Goal: Task Accomplishment & Management: Manage account settings

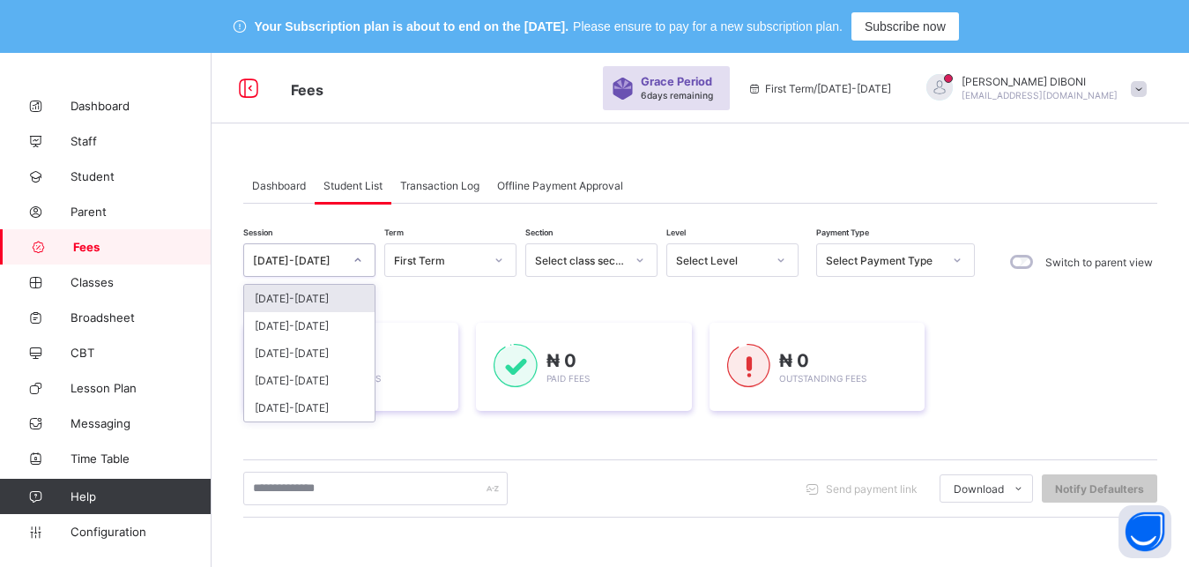
click at [314, 260] on div "[DATE]-[DATE]" at bounding box center [298, 260] width 90 height 13
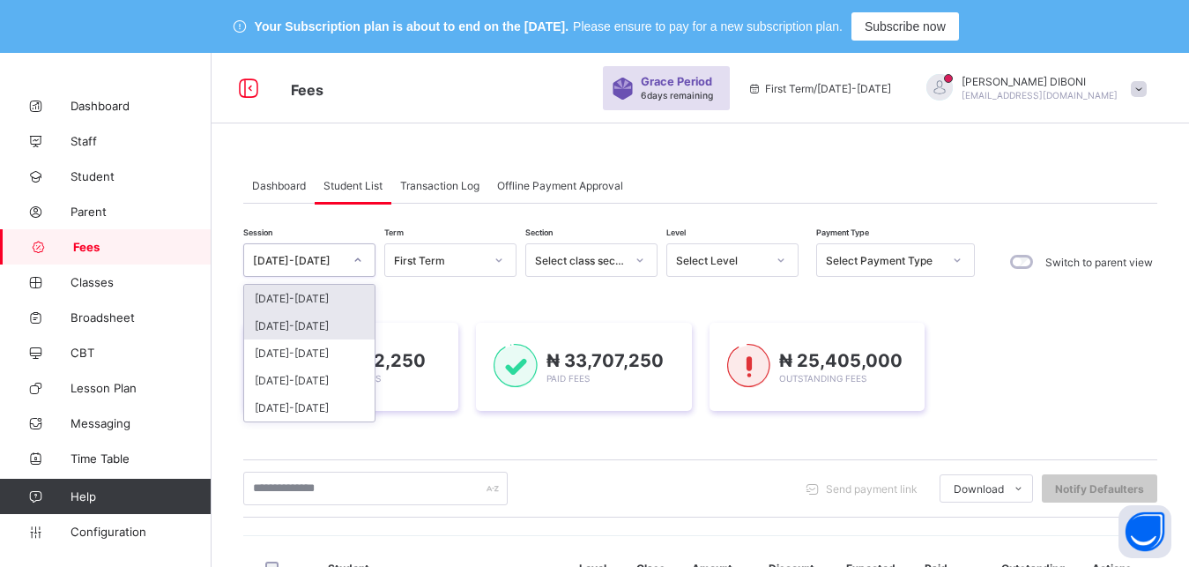
click at [295, 328] on div "[DATE]-[DATE]" at bounding box center [309, 325] width 130 height 27
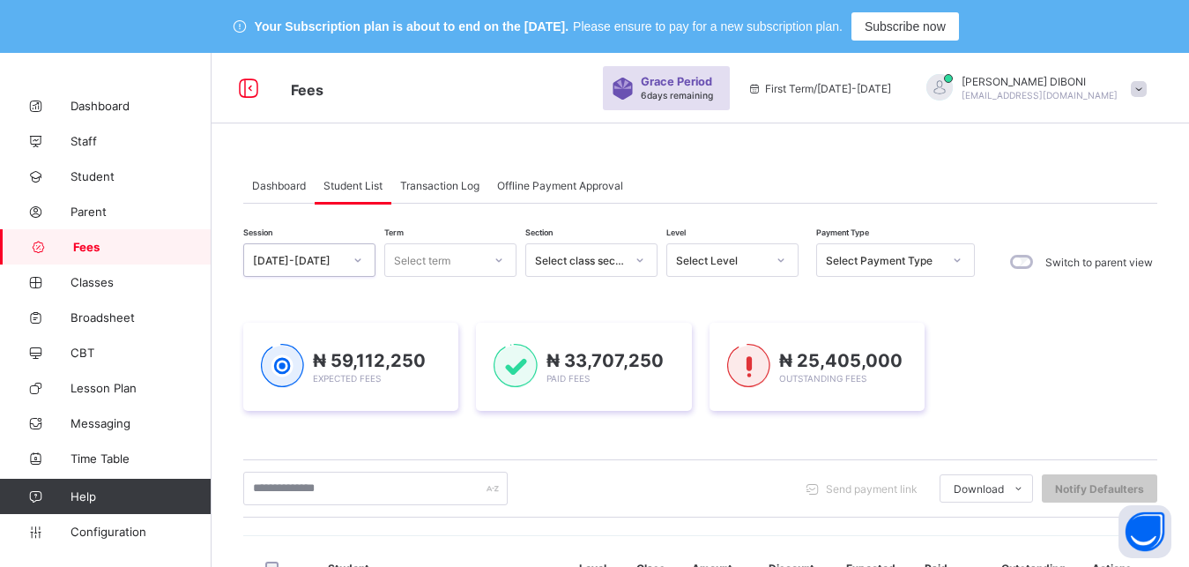
click at [444, 257] on div "Select term" at bounding box center [422, 259] width 56 height 33
click at [437, 343] on div "Third Term" at bounding box center [450, 352] width 130 height 27
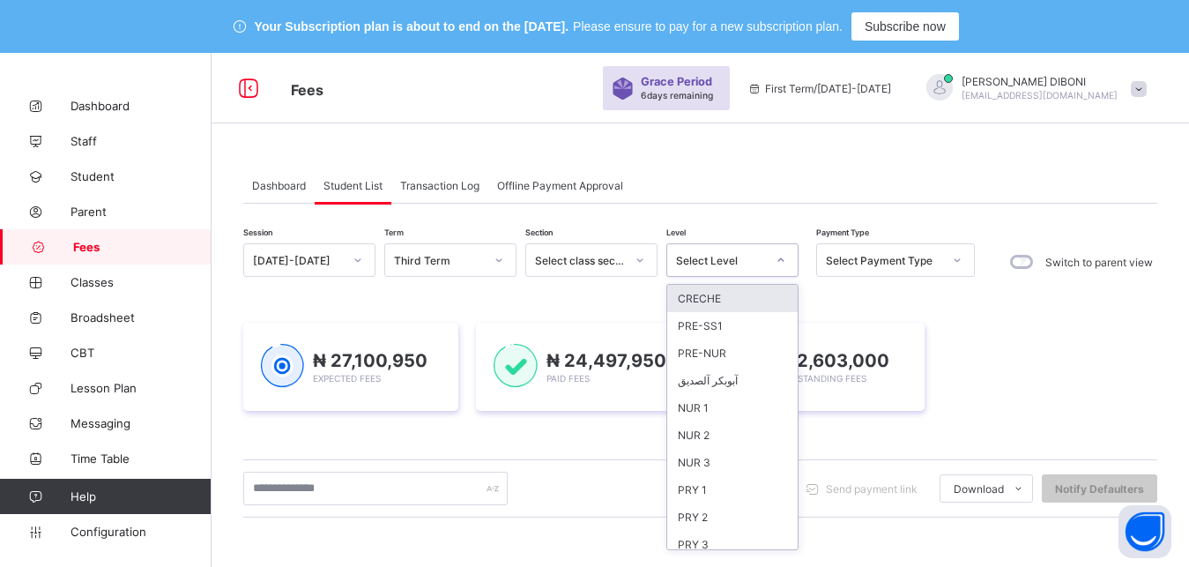
click at [757, 260] on div "Select Level" at bounding box center [721, 260] width 90 height 13
click at [742, 402] on div "NUR 1" at bounding box center [732, 407] width 130 height 27
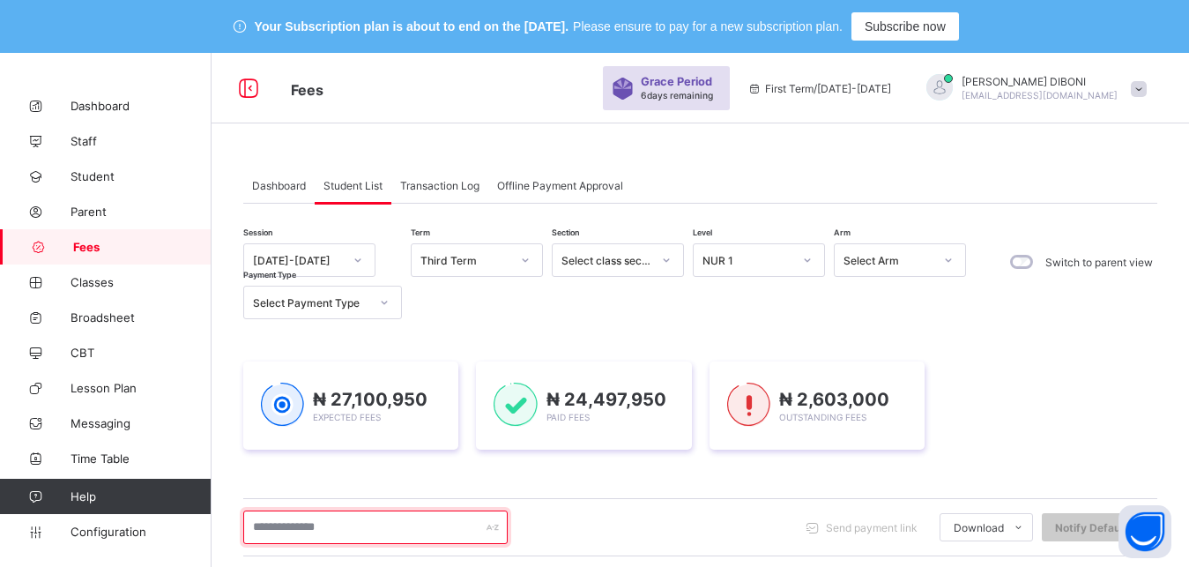
click at [424, 524] on input "text" at bounding box center [375, 526] width 264 height 33
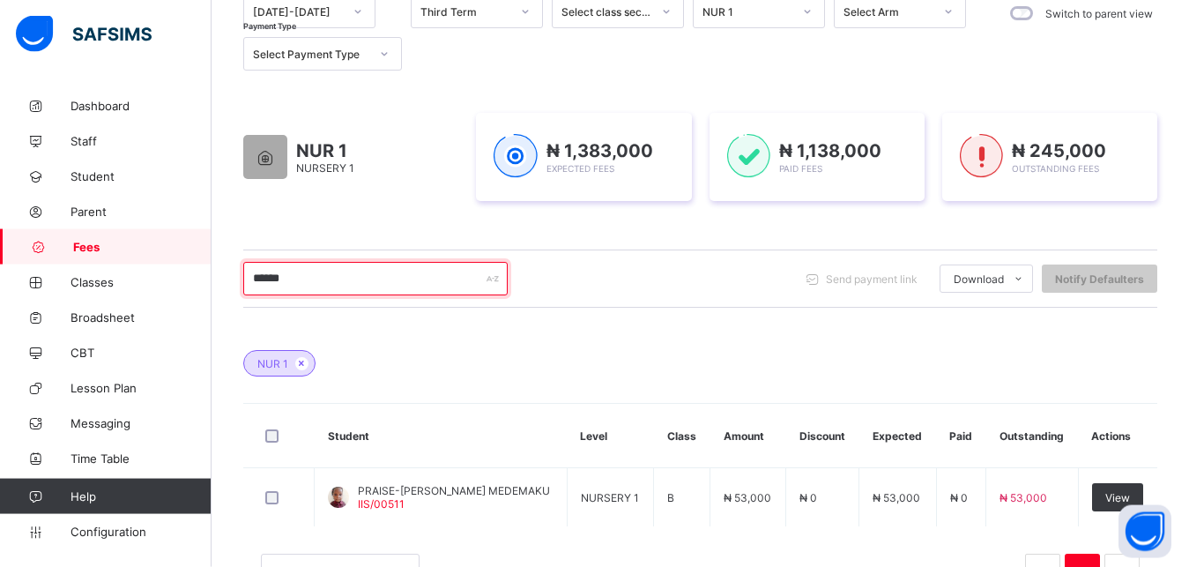
scroll to position [270, 0]
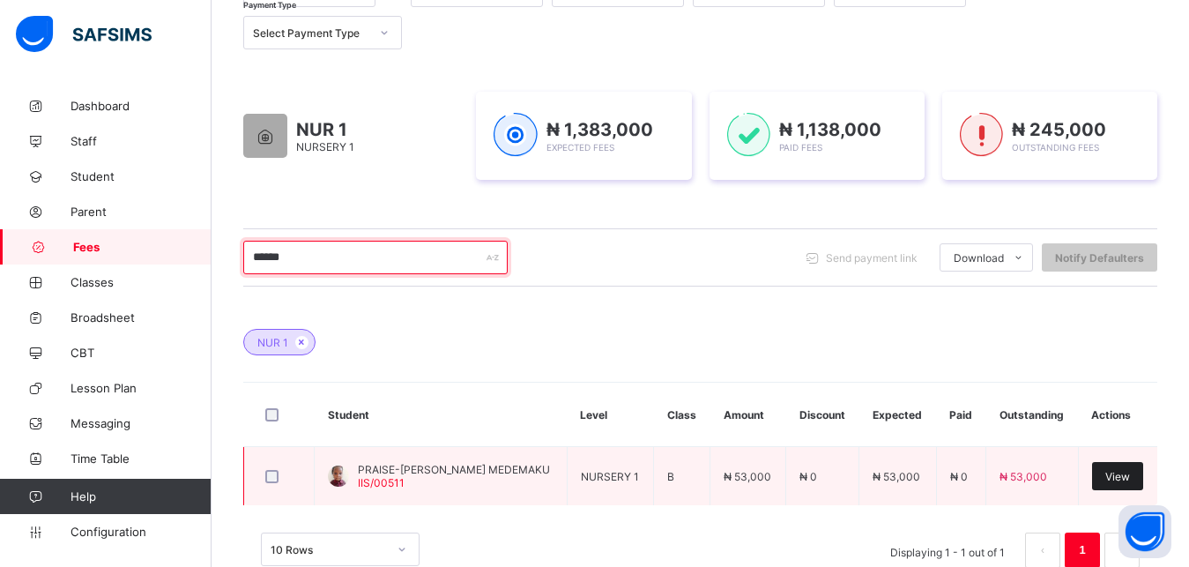
type input "******"
click at [1130, 480] on span "View" at bounding box center [1117, 476] width 25 height 13
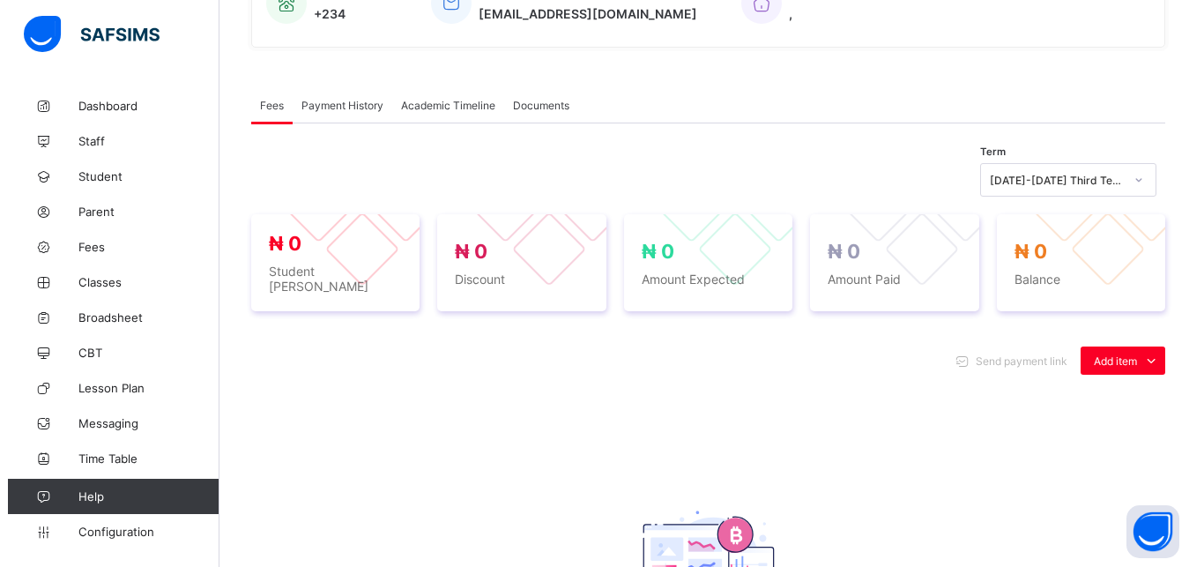
scroll to position [584, 0]
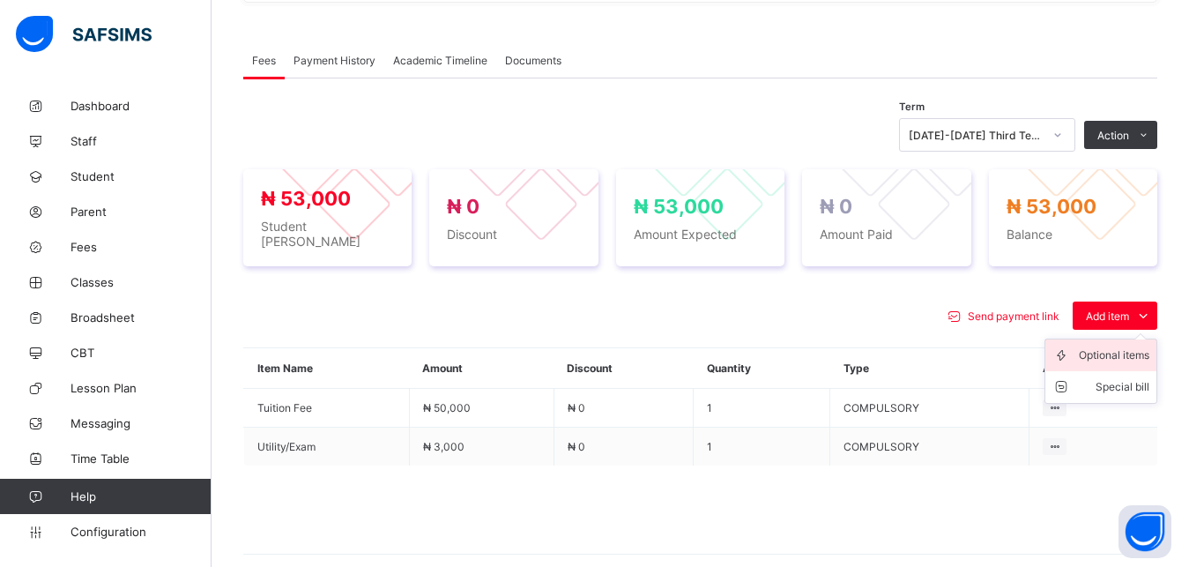
click at [1124, 346] on div "Optional items" at bounding box center [1114, 355] width 71 height 18
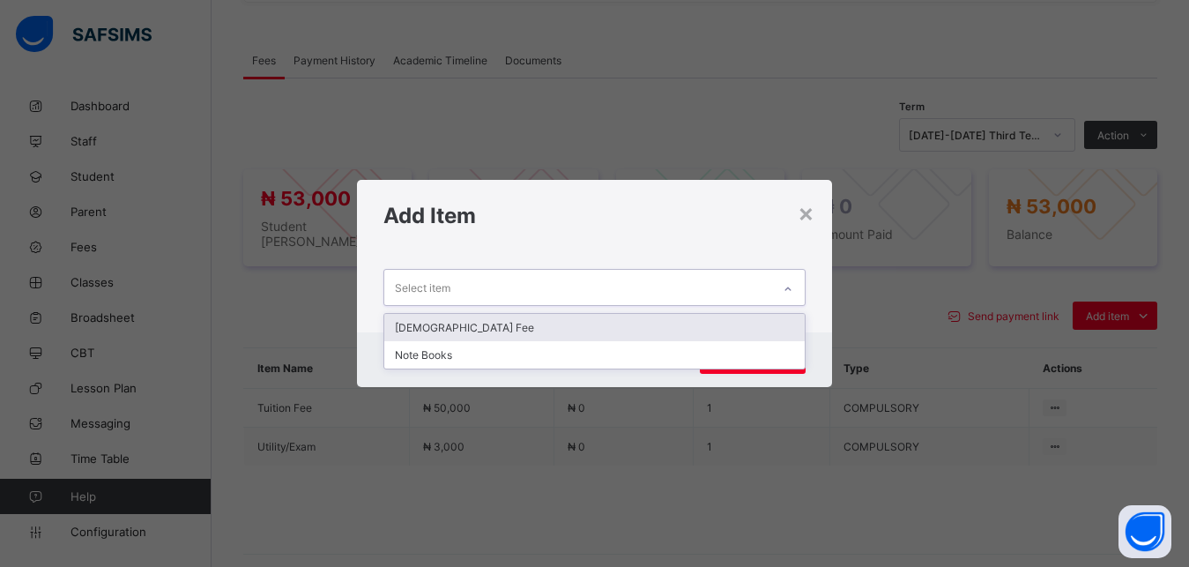
click at [601, 286] on div "Select item" at bounding box center [578, 287] width 388 height 34
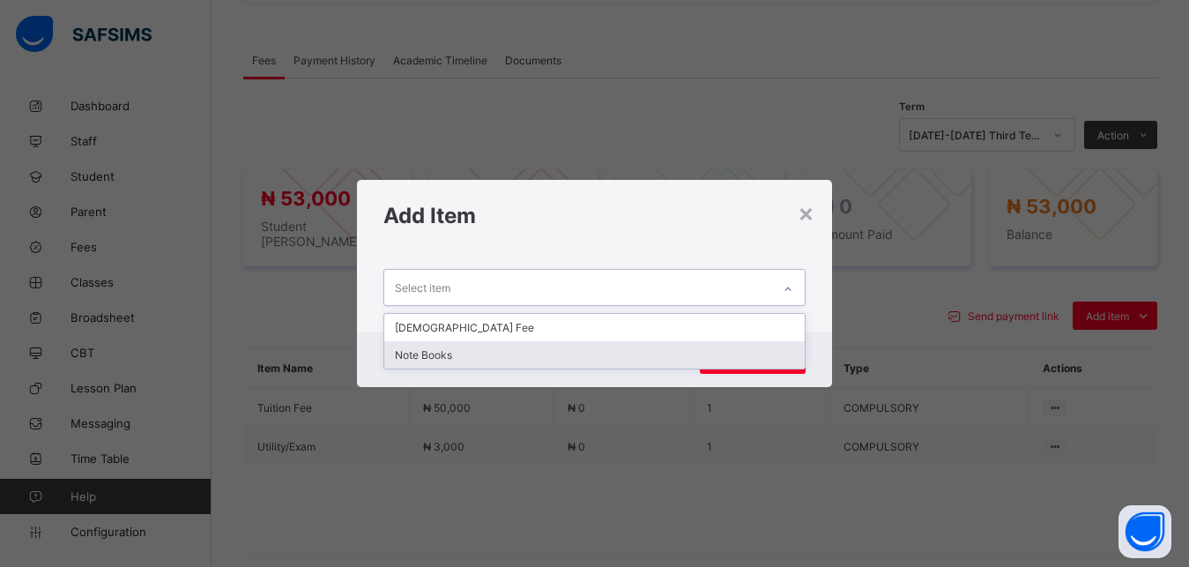
click at [555, 358] on div "Note Books" at bounding box center [594, 354] width 421 height 27
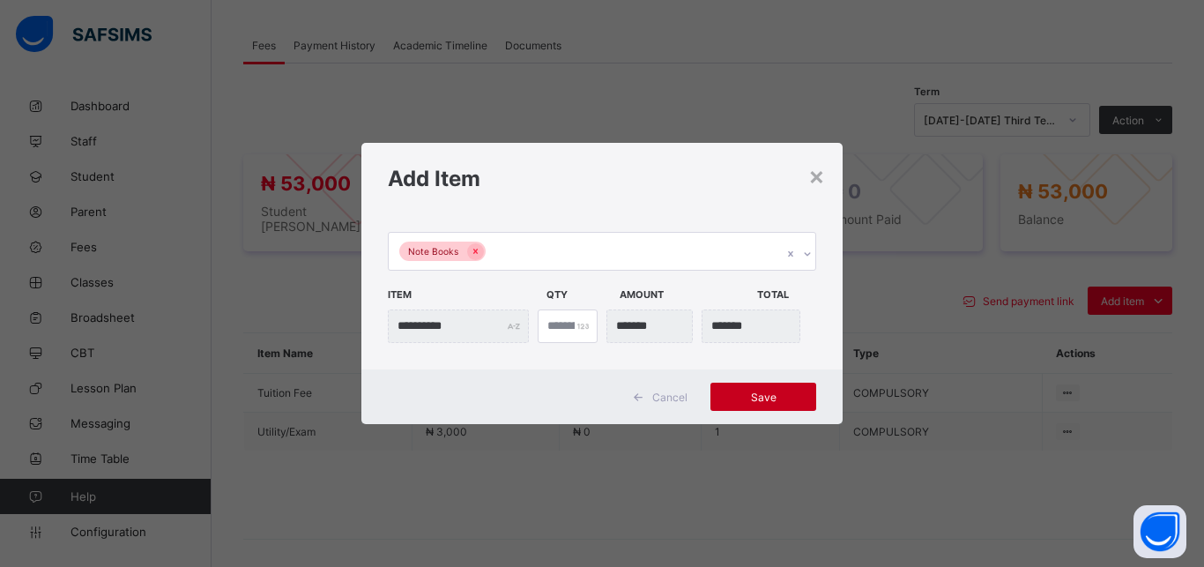
click at [746, 401] on span "Save" at bounding box center [763, 396] width 79 height 13
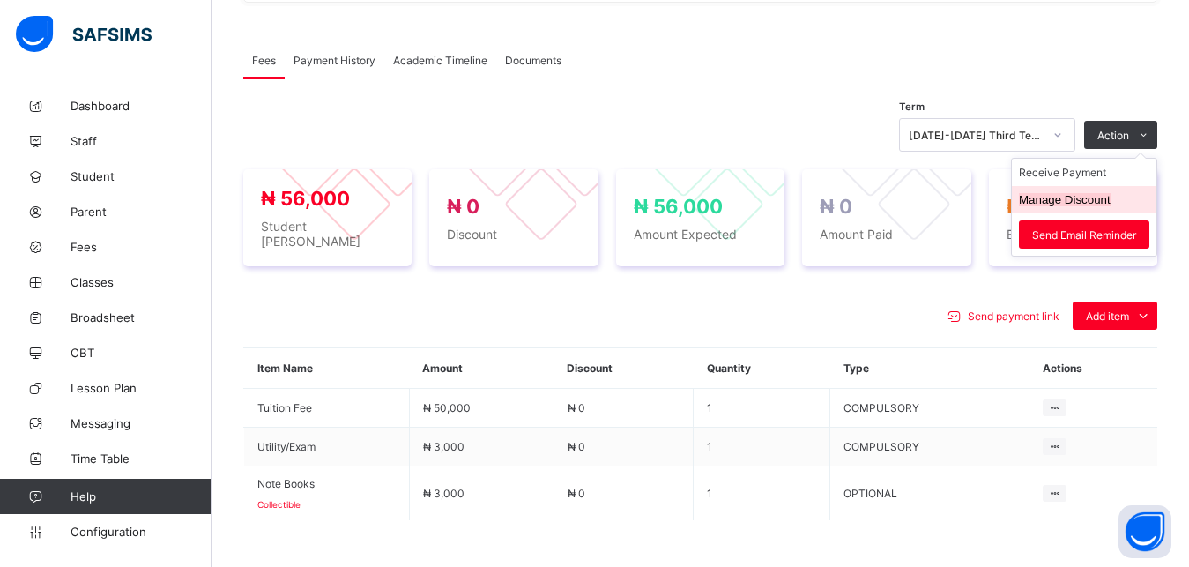
click at [1076, 193] on button "Manage Discount" at bounding box center [1065, 199] width 92 height 13
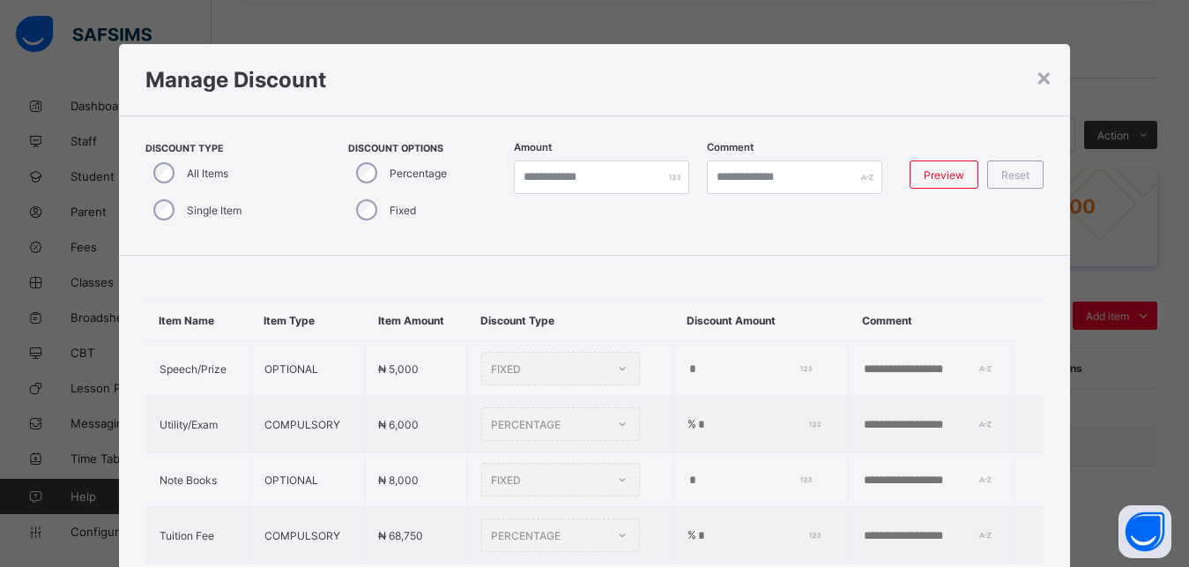
type input "*"
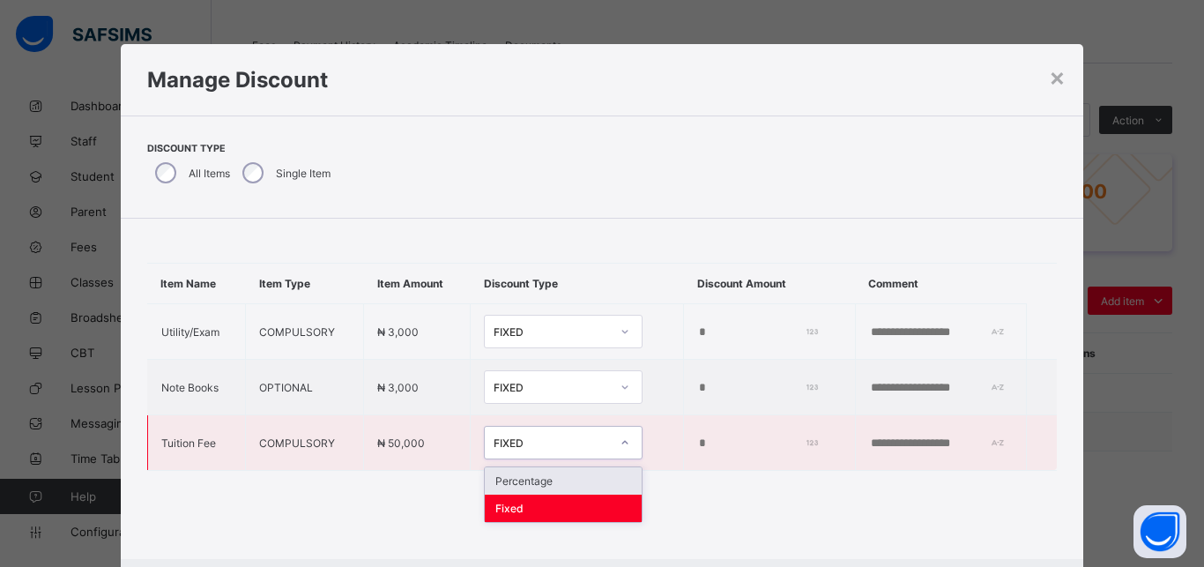
click at [542, 443] on div "FIXED" at bounding box center [552, 442] width 116 height 13
click at [552, 477] on div "Percentage" at bounding box center [563, 480] width 157 height 27
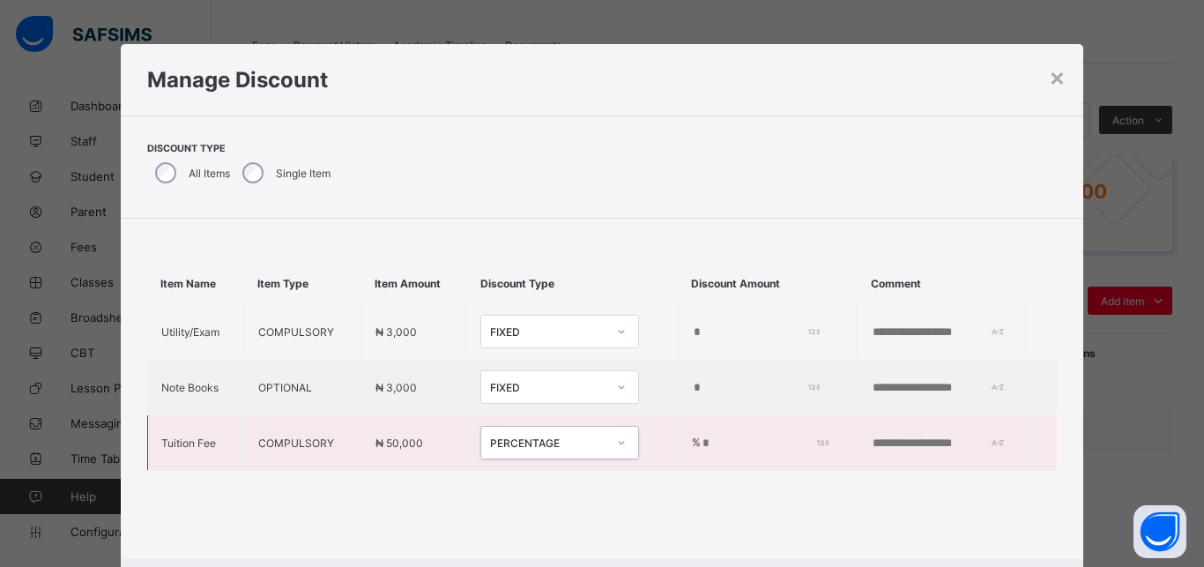
click at [701, 442] on input "*" at bounding box center [762, 443] width 123 height 14
click at [701, 442] on input "**" at bounding box center [762, 443] width 123 height 14
click at [701, 441] on input "**" at bounding box center [762, 443] width 123 height 14
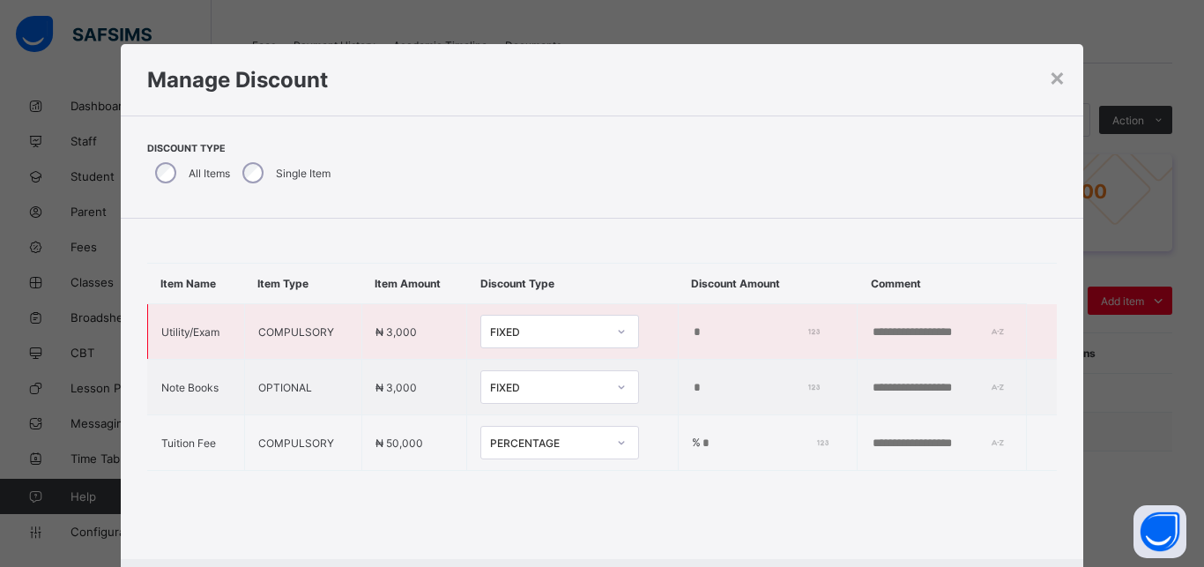
type input "**"
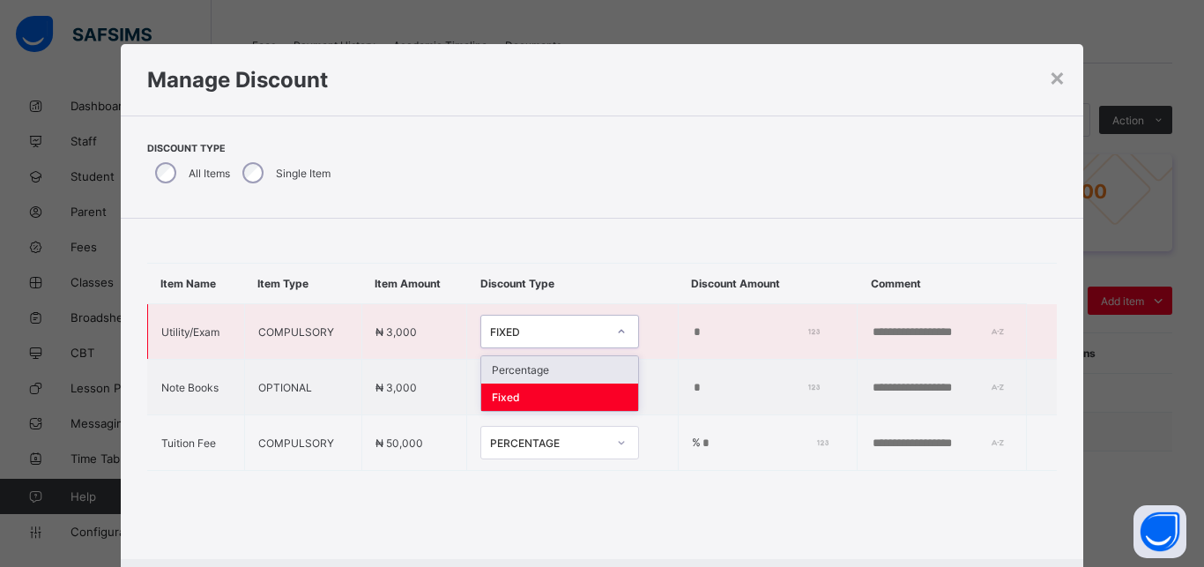
click at [558, 338] on div "FIXED" at bounding box center [542, 331] width 123 height 25
click at [573, 374] on div "Percentage" at bounding box center [559, 369] width 157 height 27
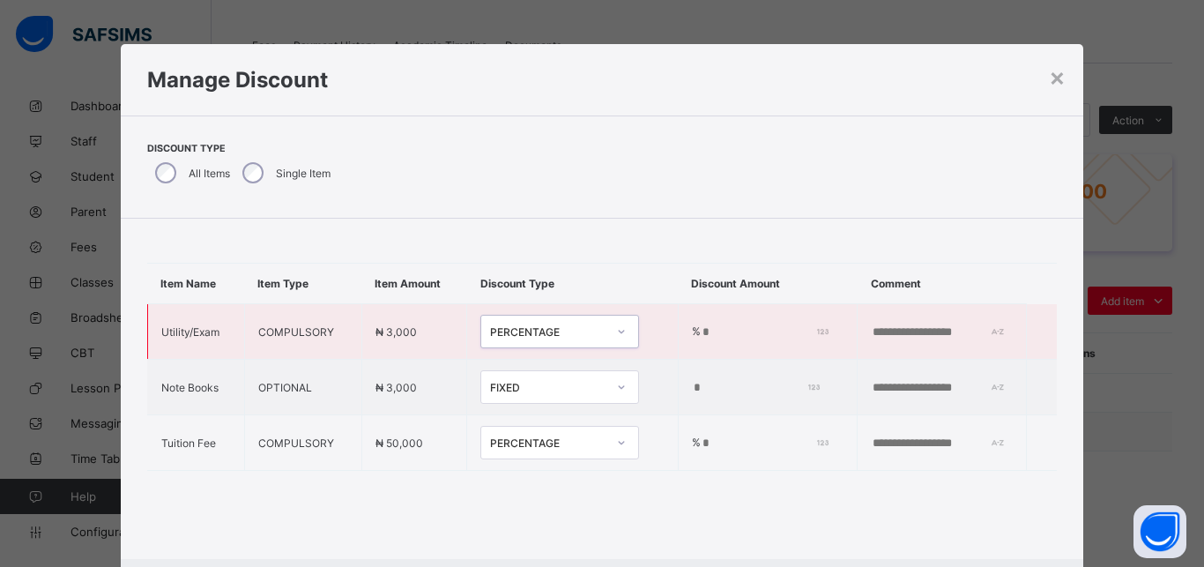
click at [701, 338] on input "*" at bounding box center [762, 332] width 123 height 14
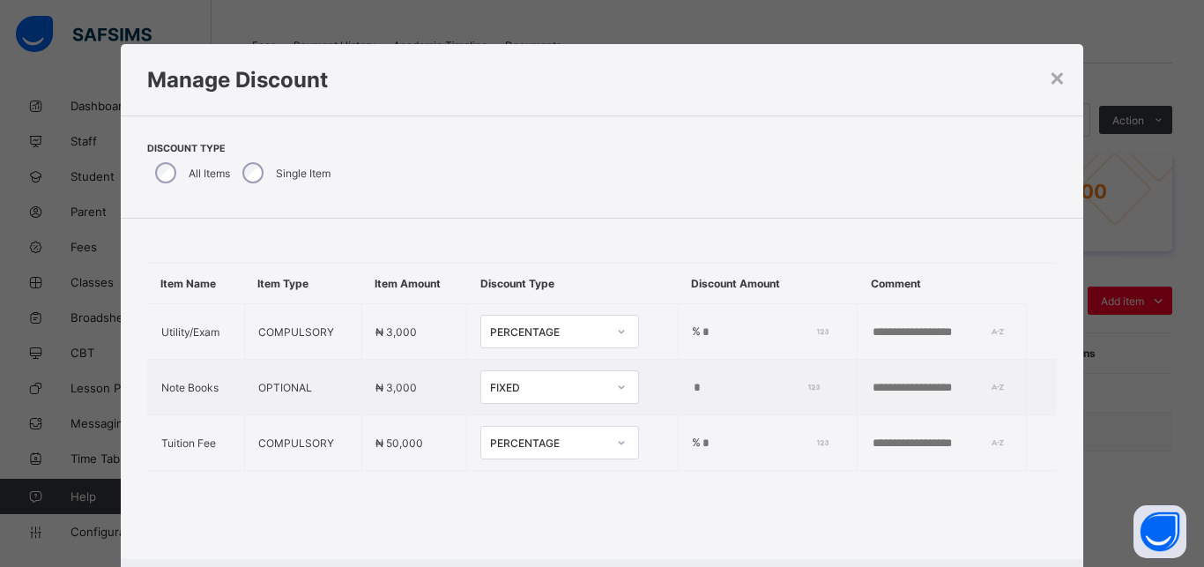
scroll to position [40, 0]
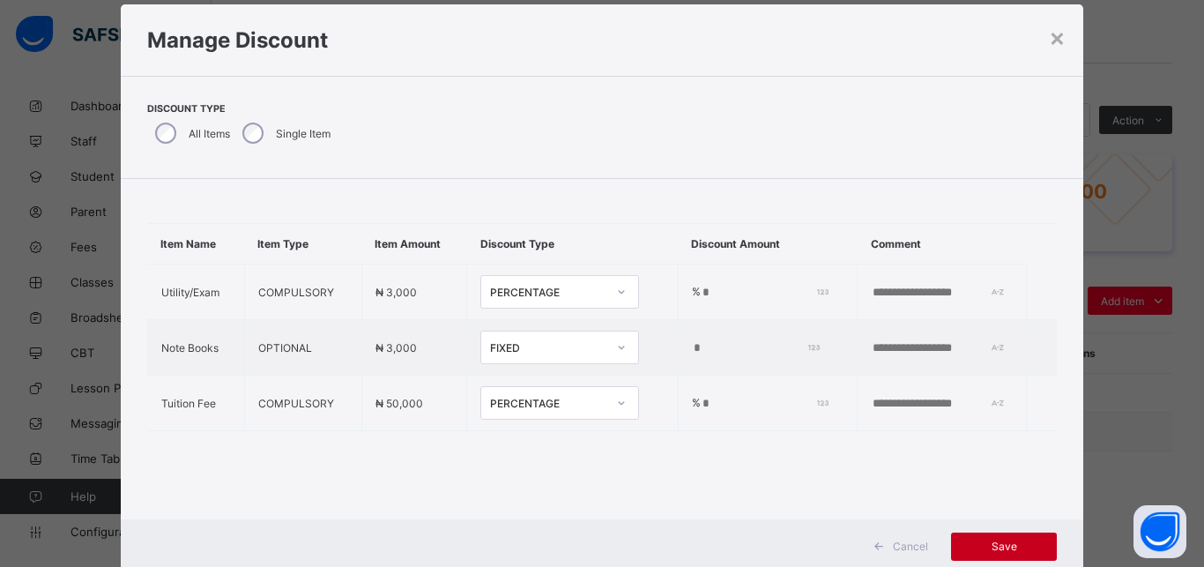
type input "***"
click at [982, 550] on span "Save" at bounding box center [1003, 545] width 79 height 13
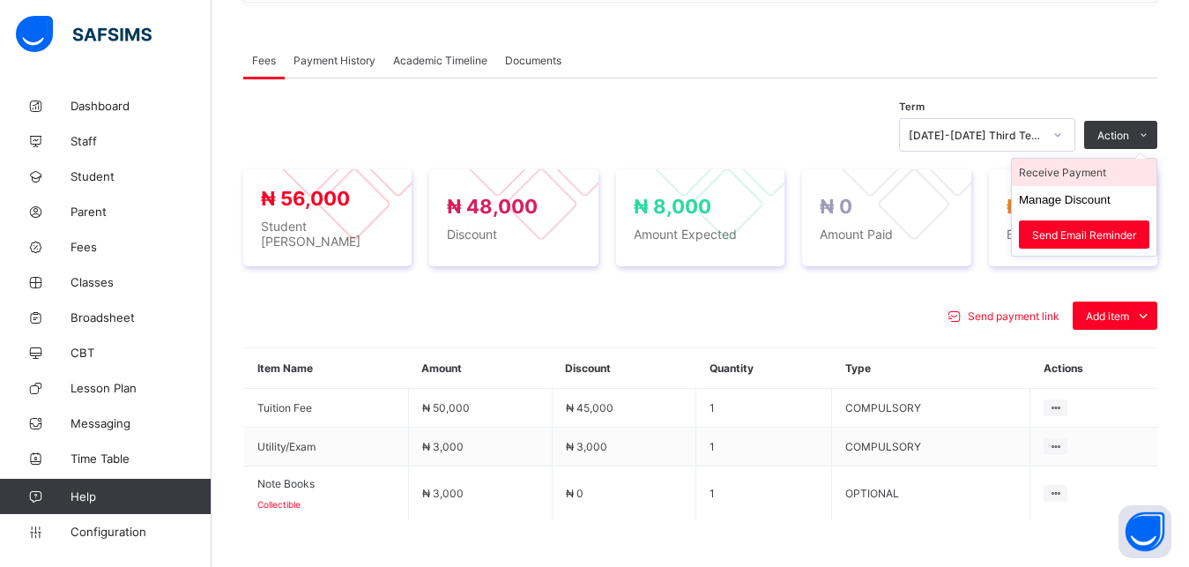
click at [1103, 159] on li "Receive Payment" at bounding box center [1084, 172] width 145 height 27
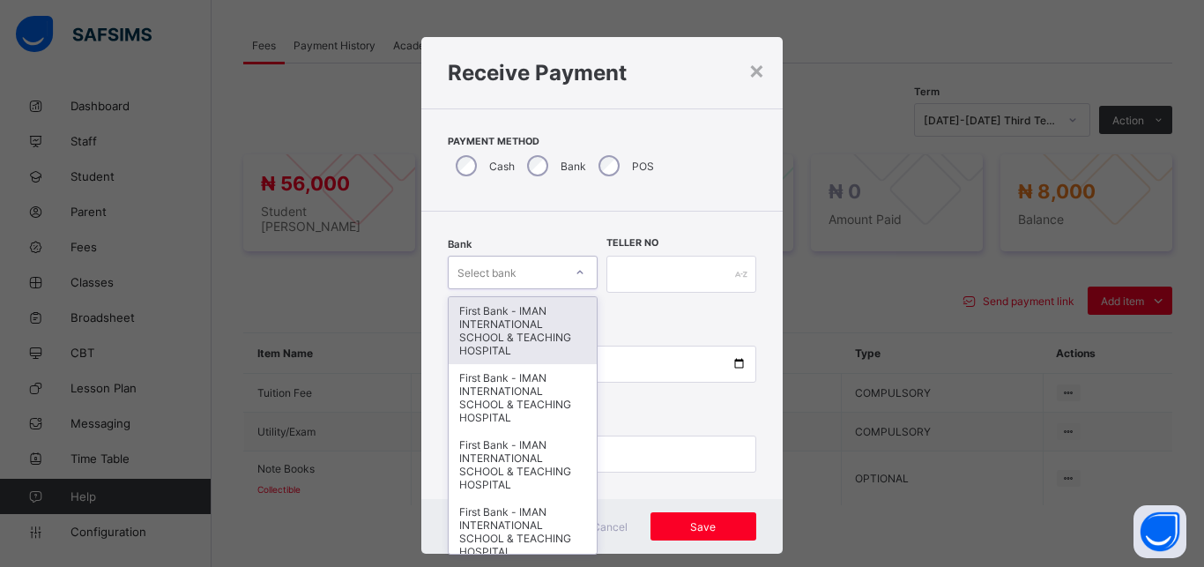
click at [498, 267] on div "Select bank" at bounding box center [523, 272] width 150 height 33
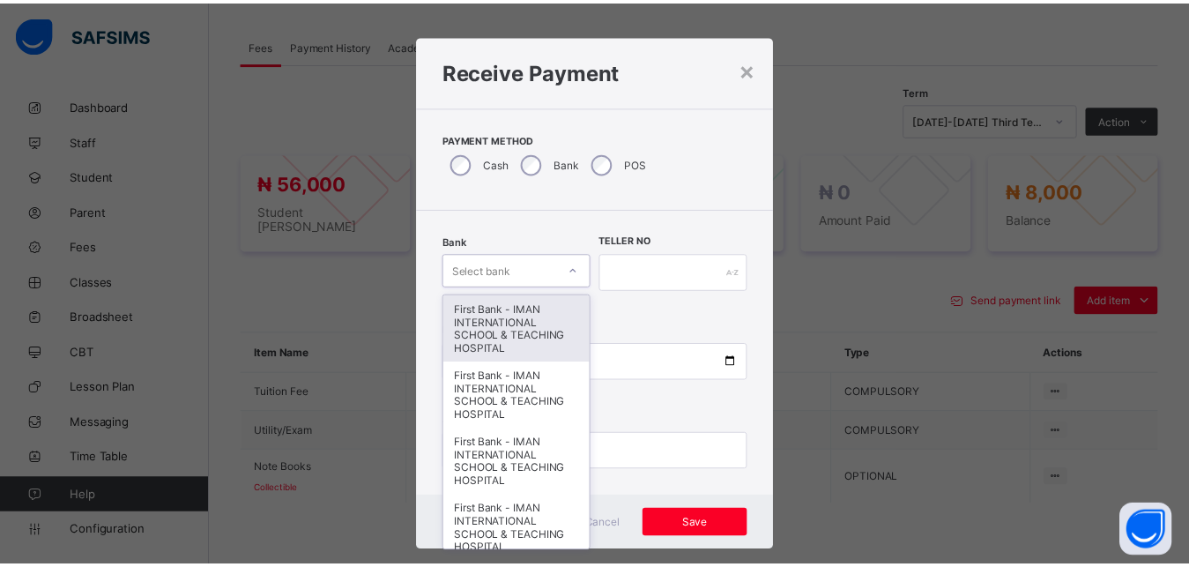
scroll to position [10, 0]
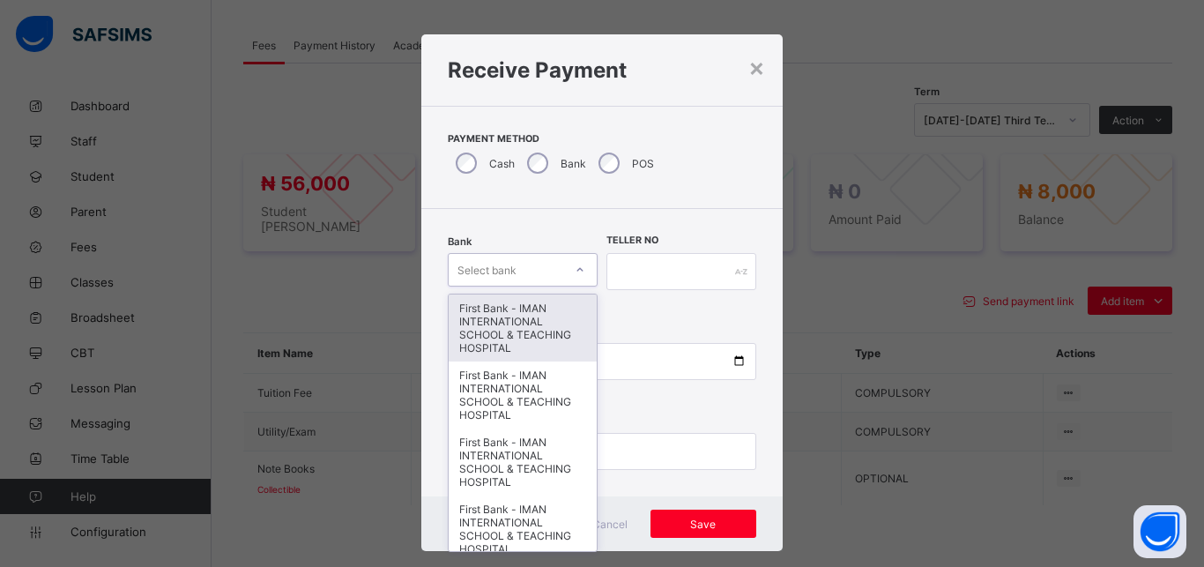
click at [488, 320] on div "First Bank - IMAN INTERNATIONAL SCHOOL & TEACHING HOSPITAL" at bounding box center [523, 327] width 148 height 67
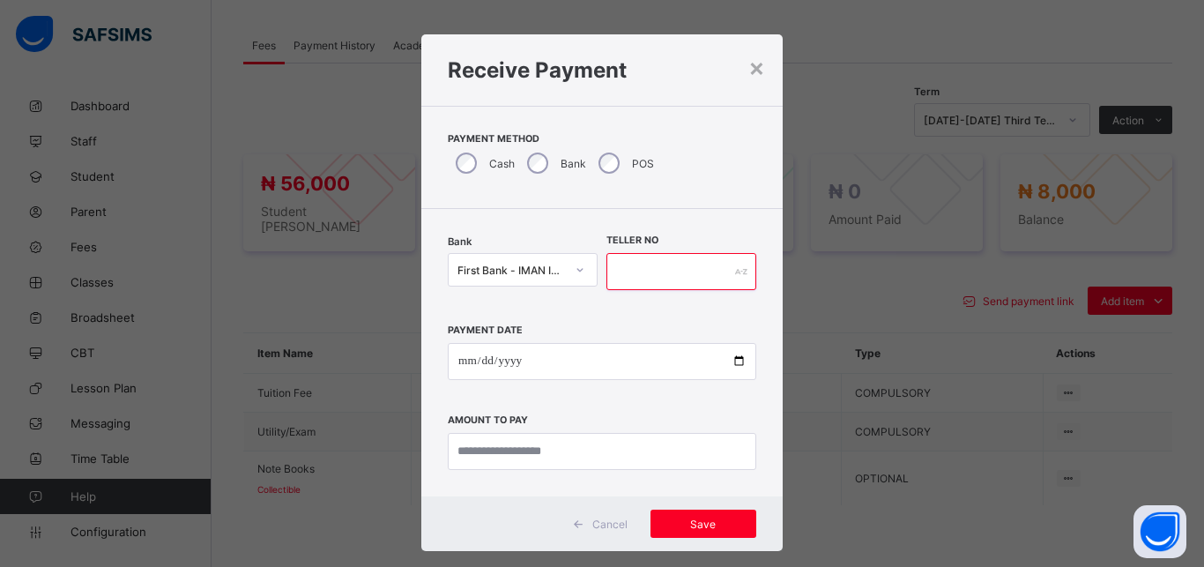
click at [630, 267] on input "text" at bounding box center [681, 271] width 150 height 37
type input "*****"
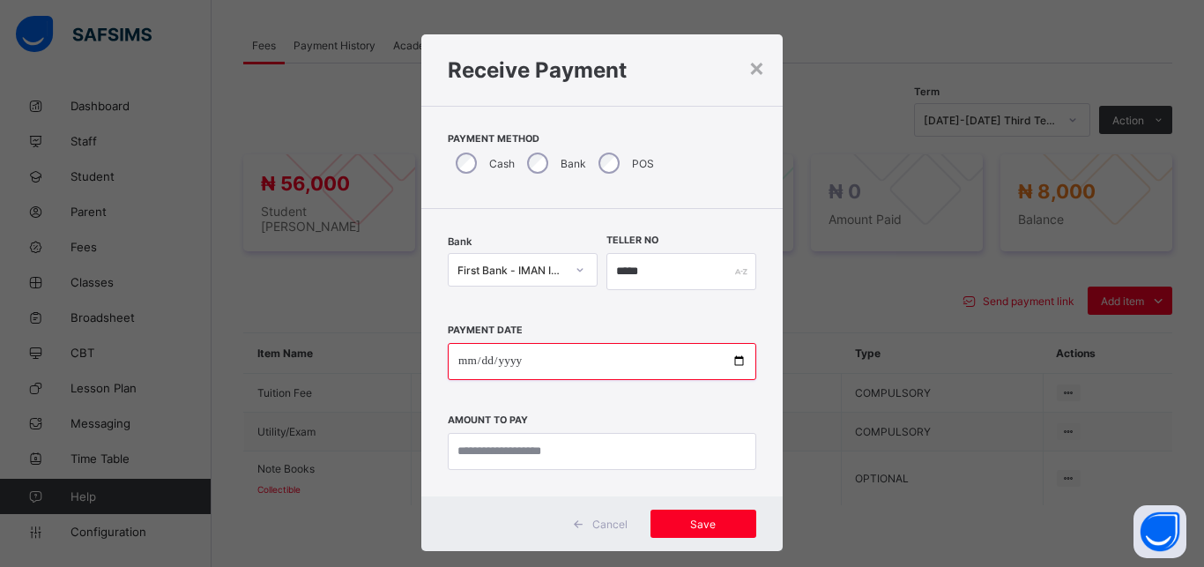
click at [727, 361] on input "date" at bounding box center [602, 361] width 309 height 37
type input "**********"
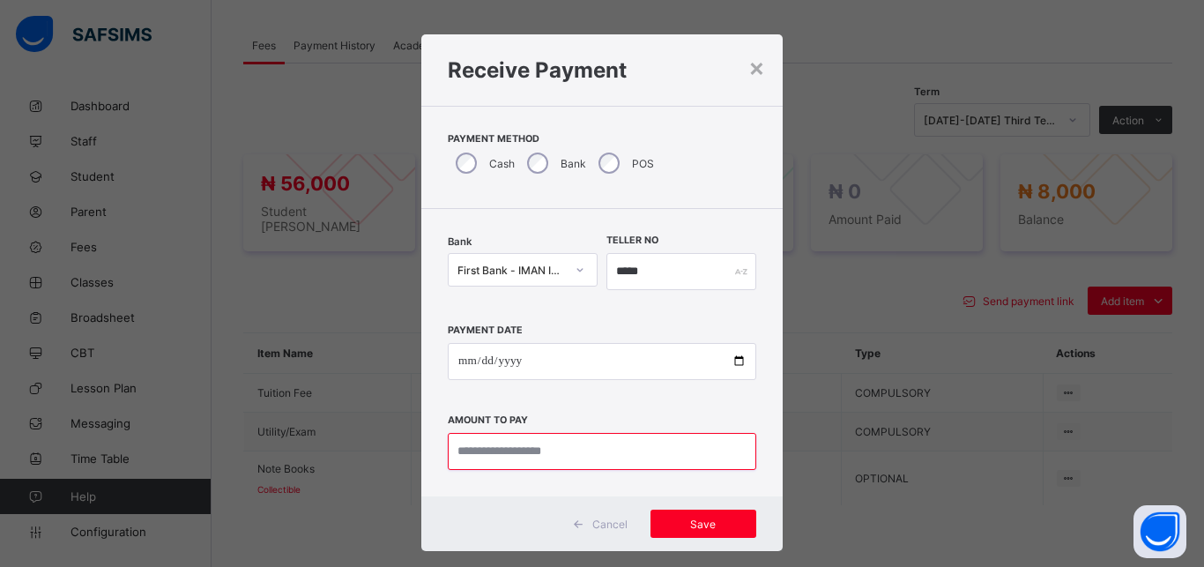
click at [574, 463] on input "currency" at bounding box center [602, 451] width 309 height 37
type input "*******"
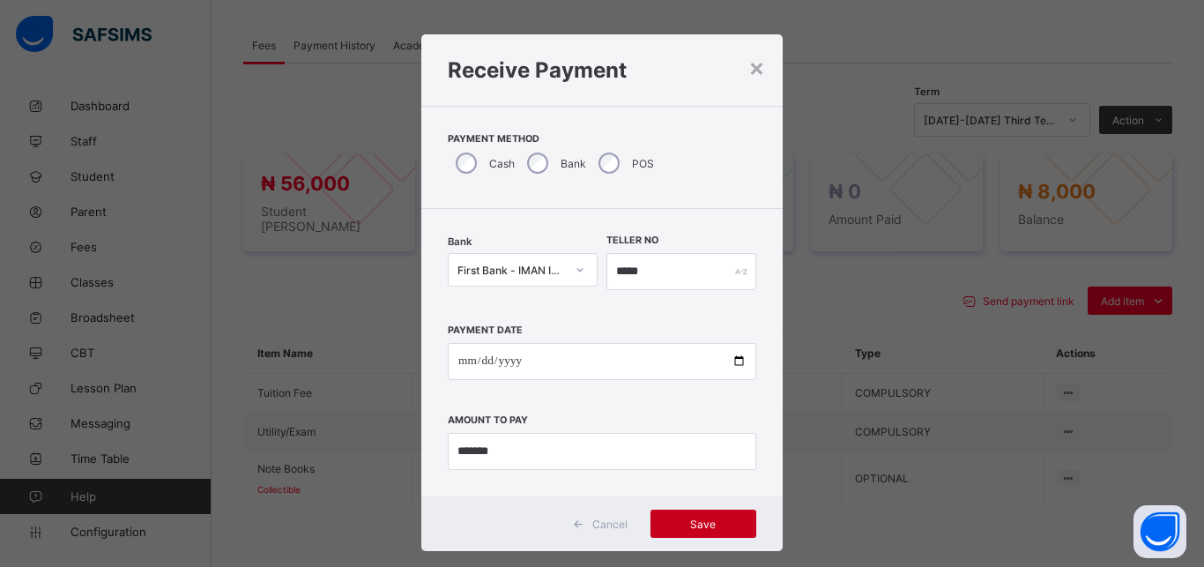
click at [708, 519] on span "Save" at bounding box center [703, 523] width 79 height 13
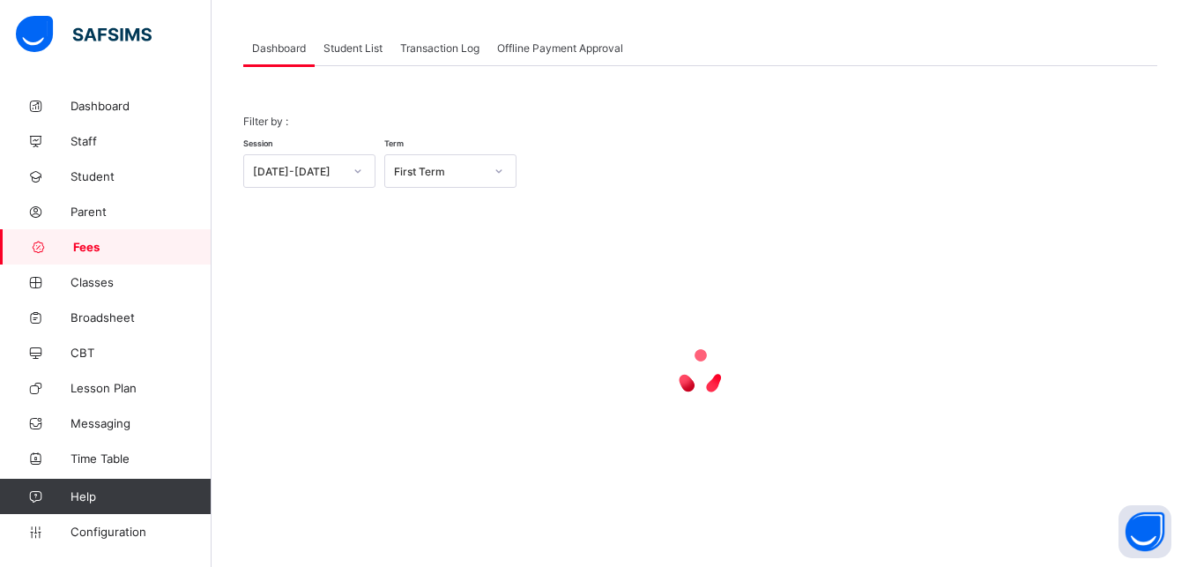
scroll to position [138, 0]
click at [346, 55] on div "Student List" at bounding box center [353, 47] width 77 height 35
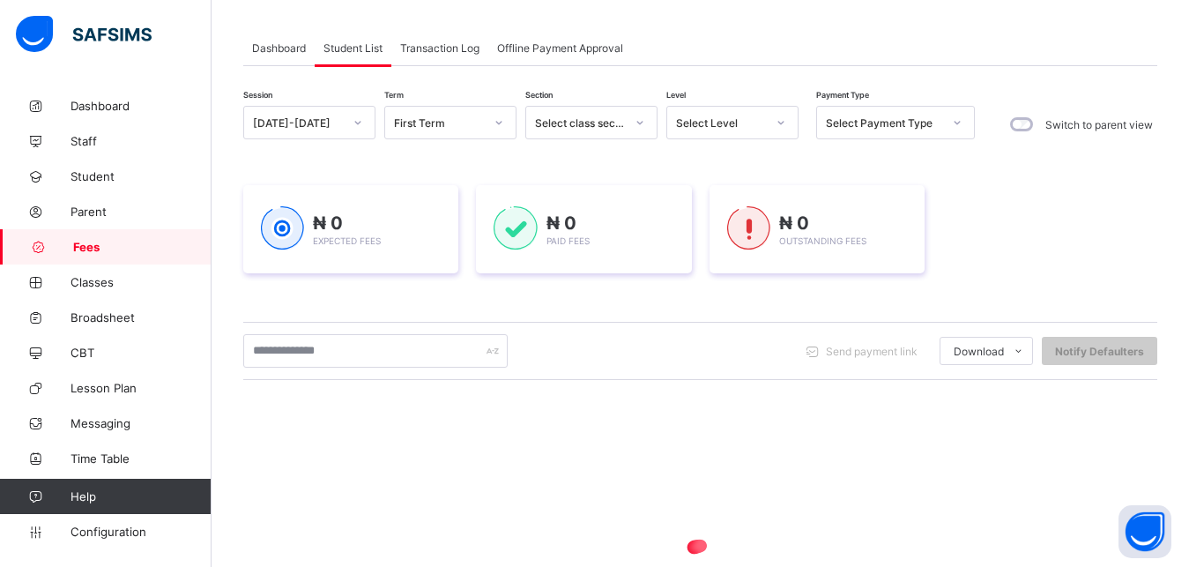
click at [330, 123] on div "[DATE]-[DATE]" at bounding box center [298, 122] width 90 height 13
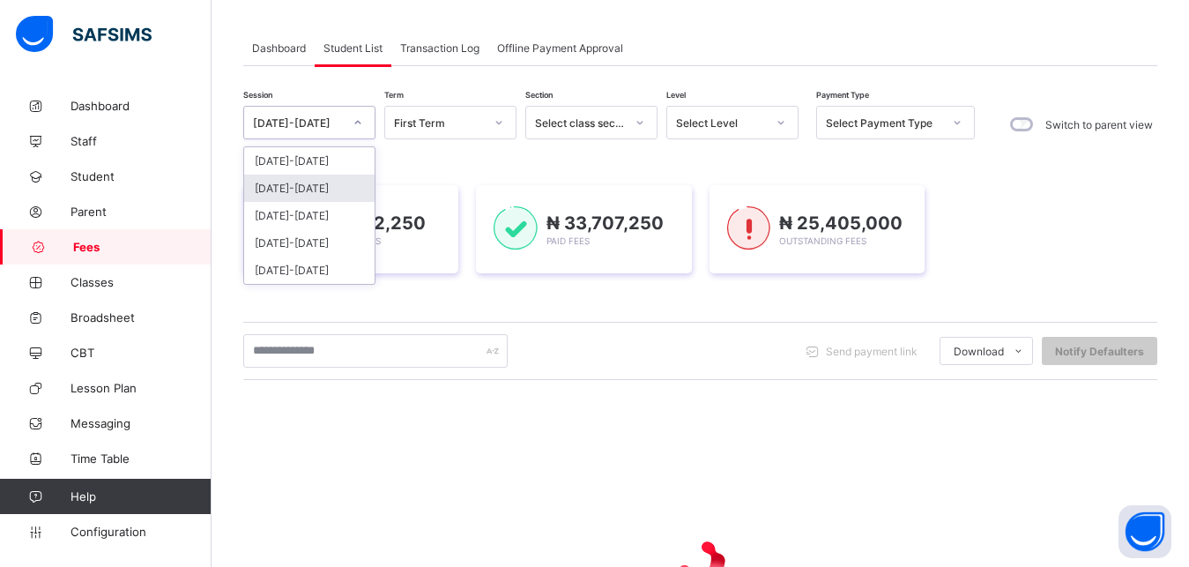
click at [314, 196] on div "[DATE]-[DATE]" at bounding box center [309, 188] width 130 height 27
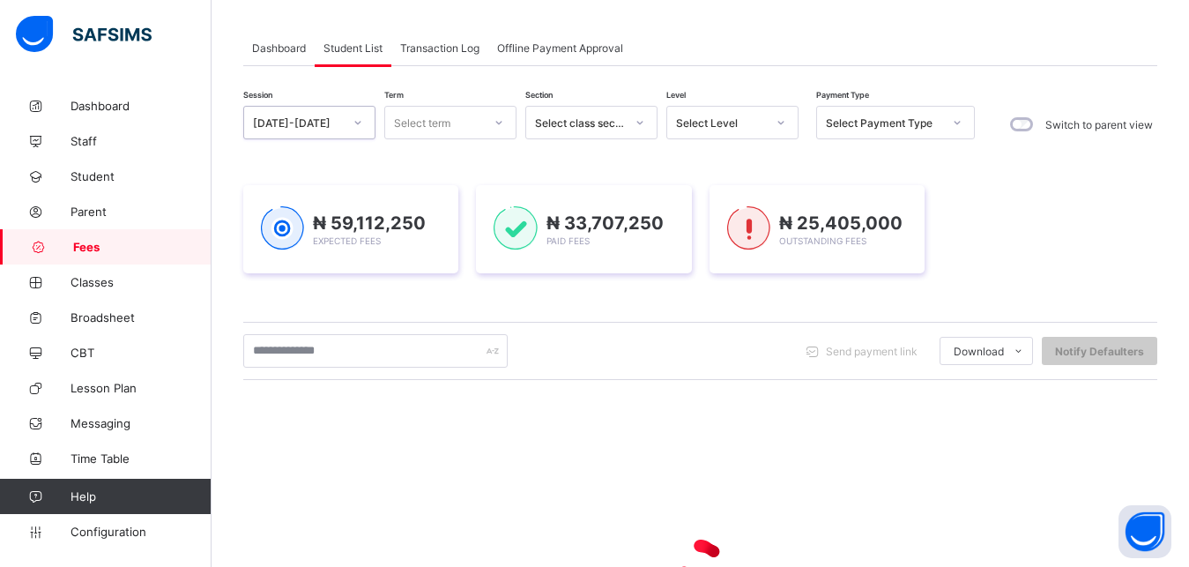
click at [457, 119] on div "Select term" at bounding box center [433, 122] width 97 height 25
click at [457, 234] on div "₦ 59,112,250 Expected Fees" at bounding box center [350, 229] width 215 height 88
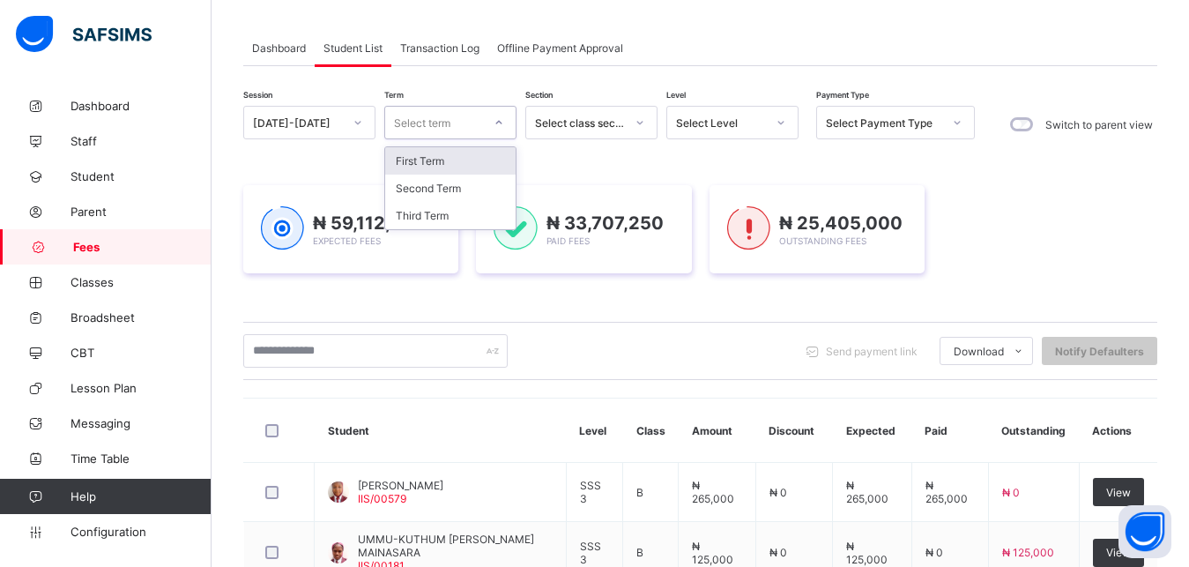
click at [464, 123] on div "Select term" at bounding box center [433, 122] width 97 height 25
click at [445, 216] on div "Third Term" at bounding box center [450, 215] width 130 height 27
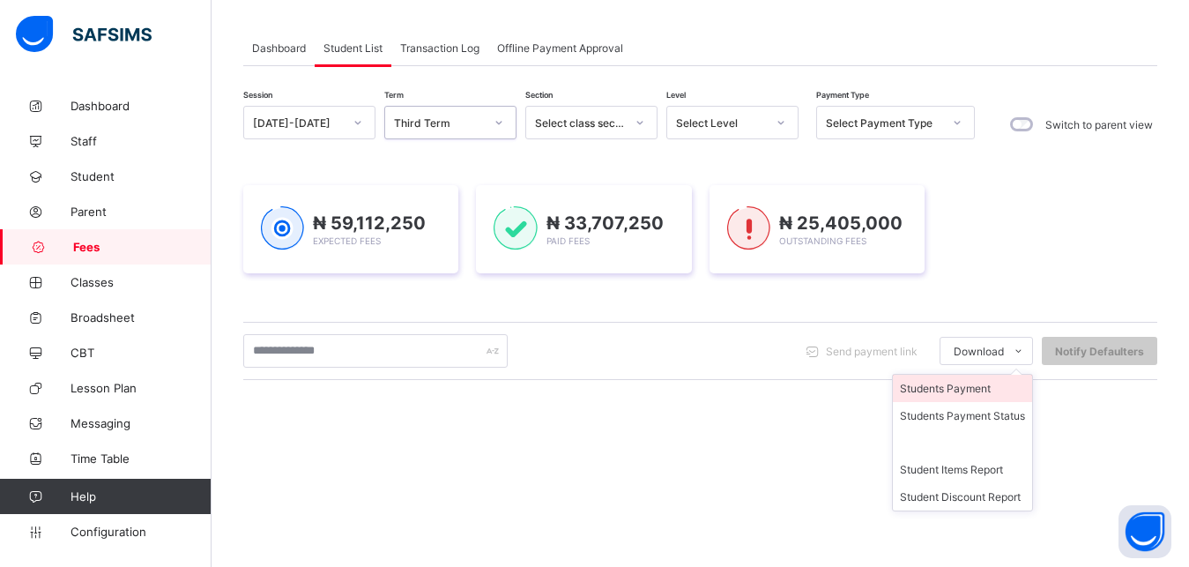
click at [974, 391] on li "Students Payment" at bounding box center [962, 388] width 139 height 27
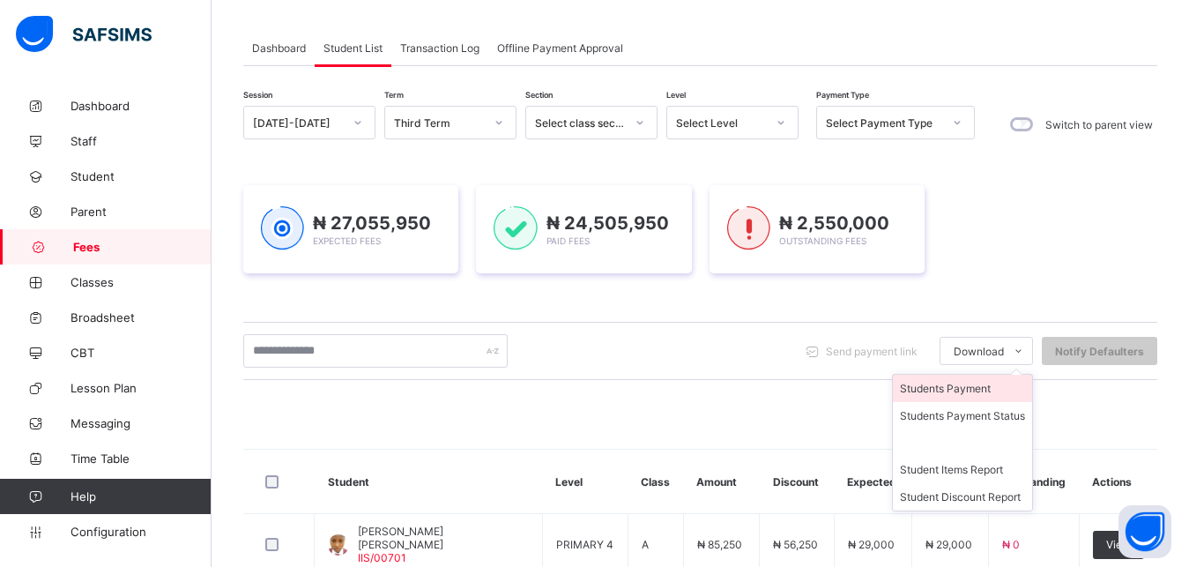
click at [974, 391] on li "Students Payment" at bounding box center [962, 388] width 139 height 27
click at [991, 387] on li "Students Payment" at bounding box center [962, 388] width 139 height 27
click at [972, 391] on li "Students Payment" at bounding box center [962, 388] width 139 height 27
click at [997, 388] on li "Students Payment" at bounding box center [962, 388] width 139 height 27
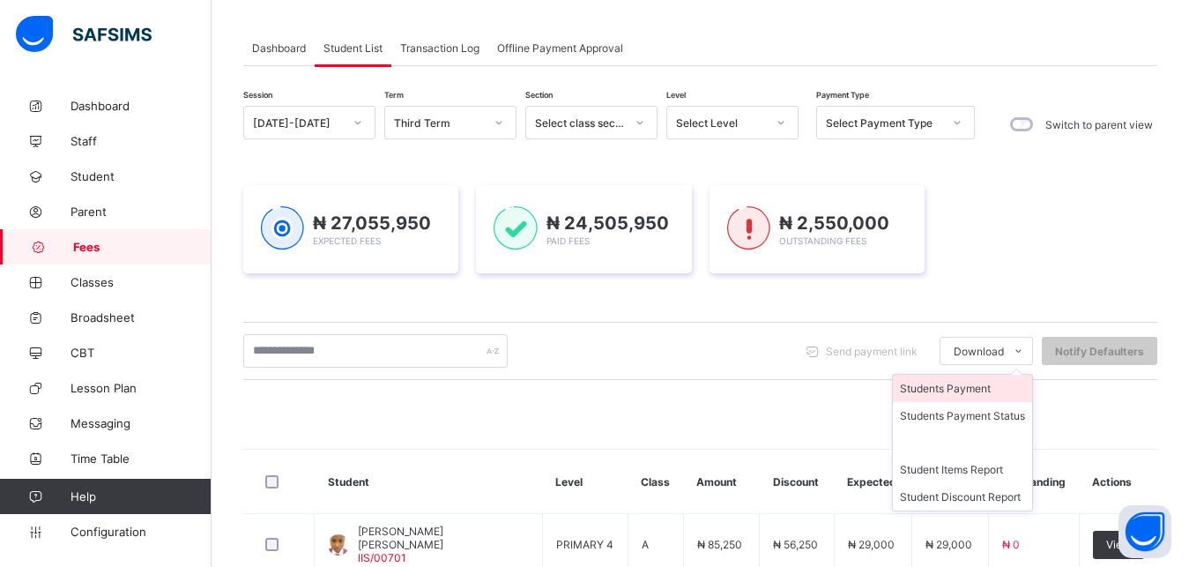
click at [987, 396] on li "Students Payment" at bounding box center [962, 388] width 139 height 27
click at [996, 384] on li "Students Payment" at bounding box center [962, 388] width 139 height 27
click at [986, 384] on li "Students Payment" at bounding box center [962, 388] width 139 height 27
click at [978, 383] on li "Students Payment" at bounding box center [962, 388] width 139 height 27
click at [985, 390] on li "Students Payment" at bounding box center [962, 388] width 139 height 27
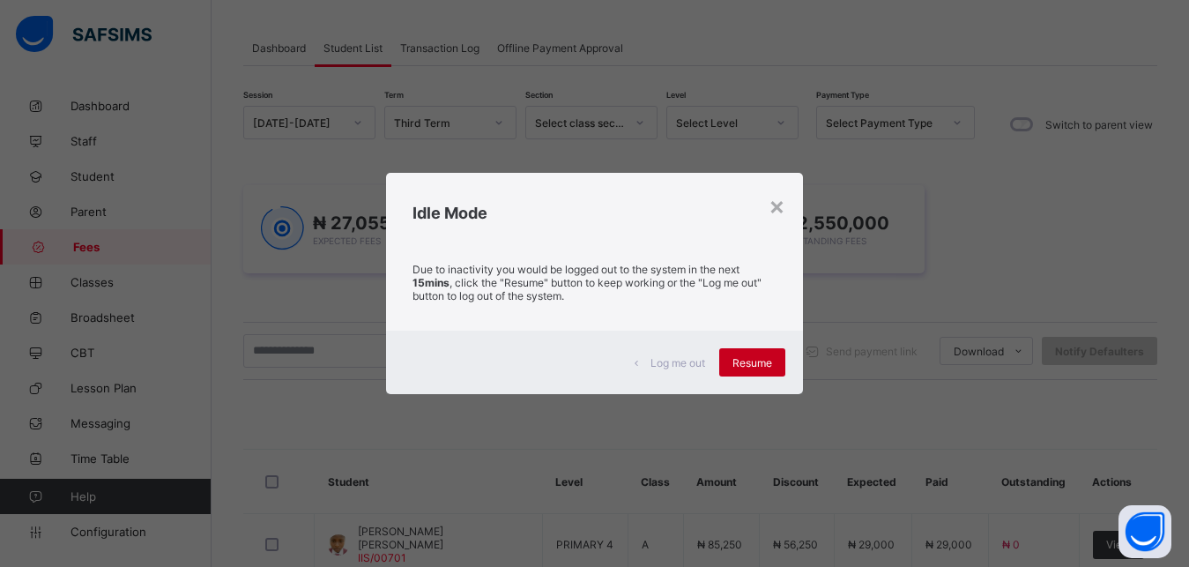
click at [744, 362] on span "Resume" at bounding box center [753, 362] width 40 height 13
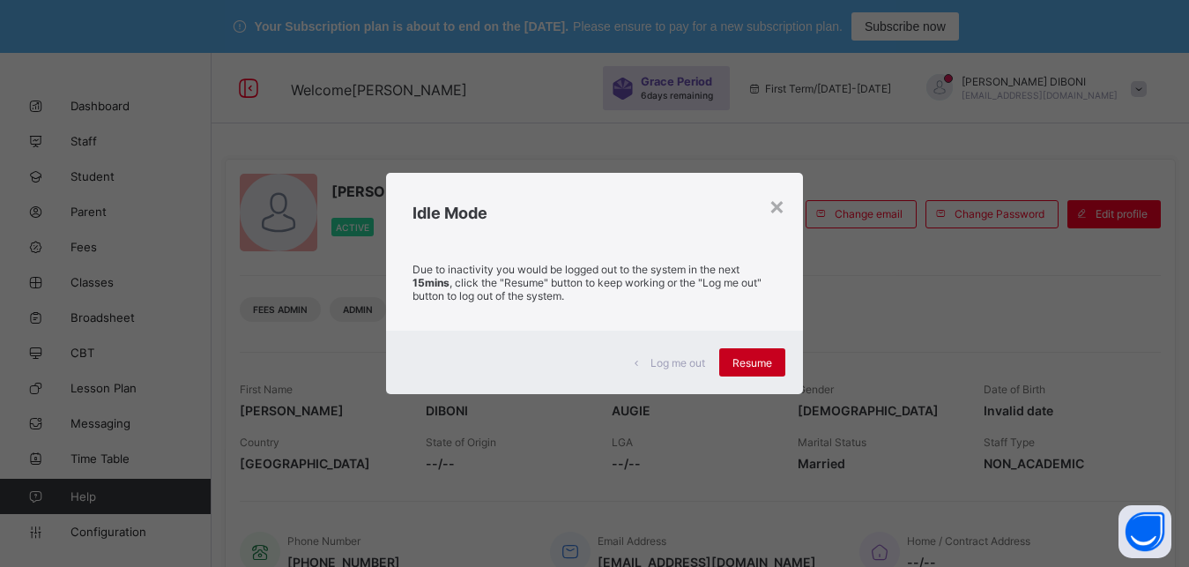
click at [758, 363] on span "Resume" at bounding box center [753, 362] width 40 height 13
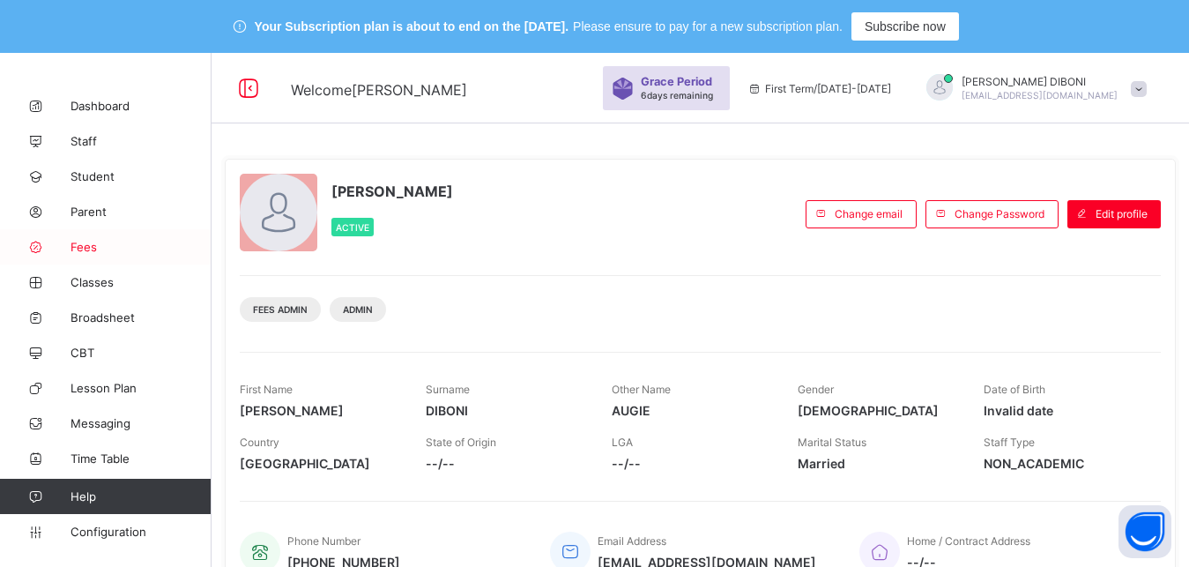
click at [81, 249] on span "Fees" at bounding box center [141, 247] width 141 height 14
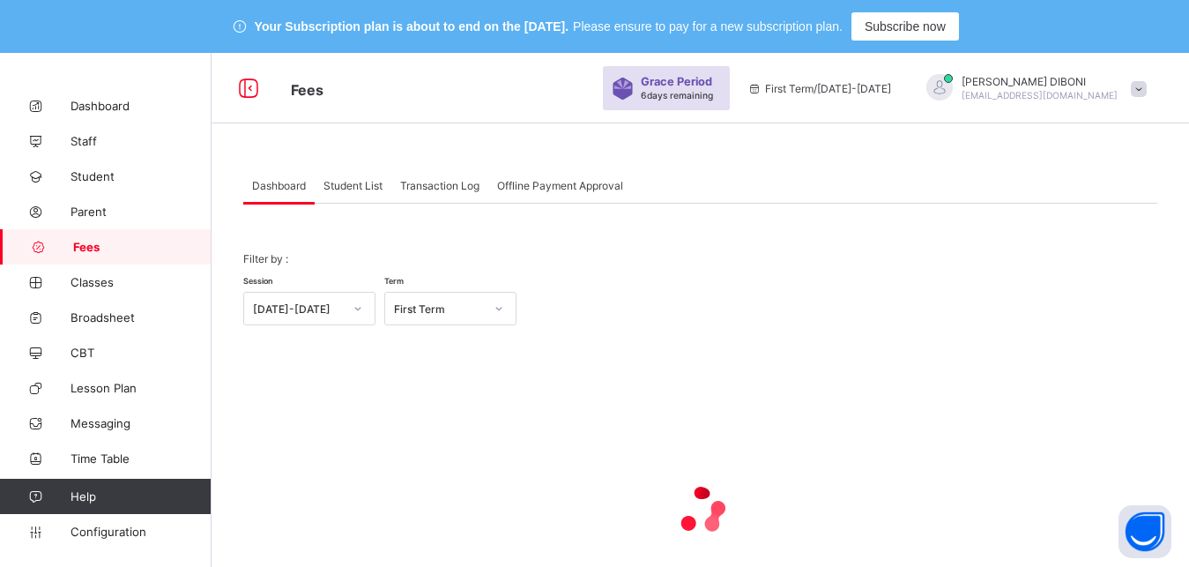
click at [340, 184] on span "Student List" at bounding box center [353, 185] width 59 height 13
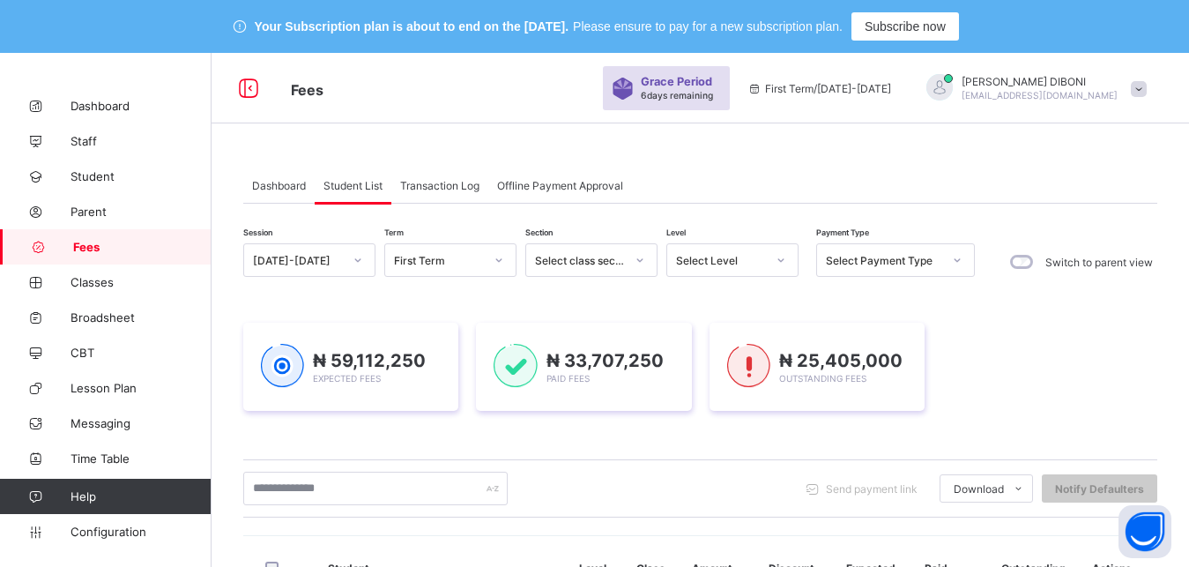
click at [738, 262] on div "Select Level" at bounding box center [721, 260] width 90 height 13
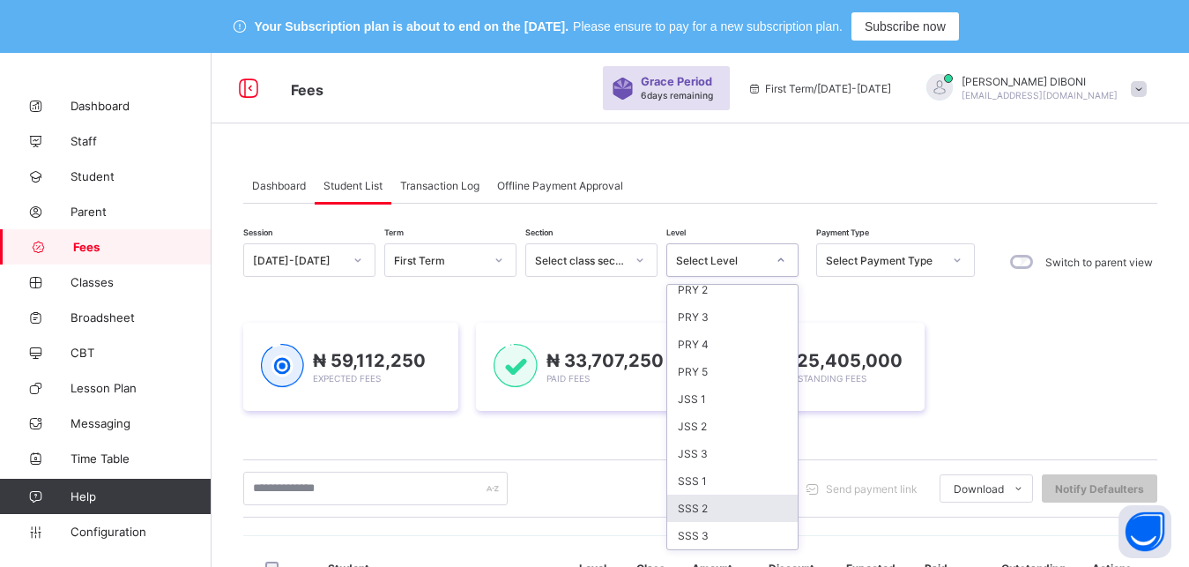
click at [722, 514] on div "SSS 2" at bounding box center [732, 508] width 130 height 27
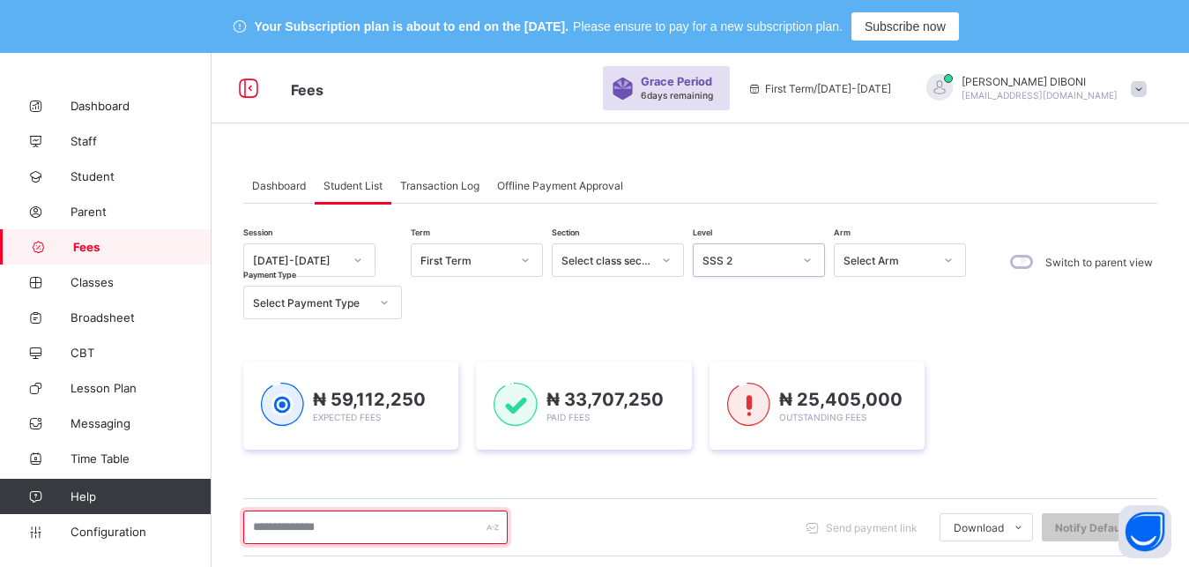
click at [383, 536] on input "text" at bounding box center [375, 526] width 264 height 33
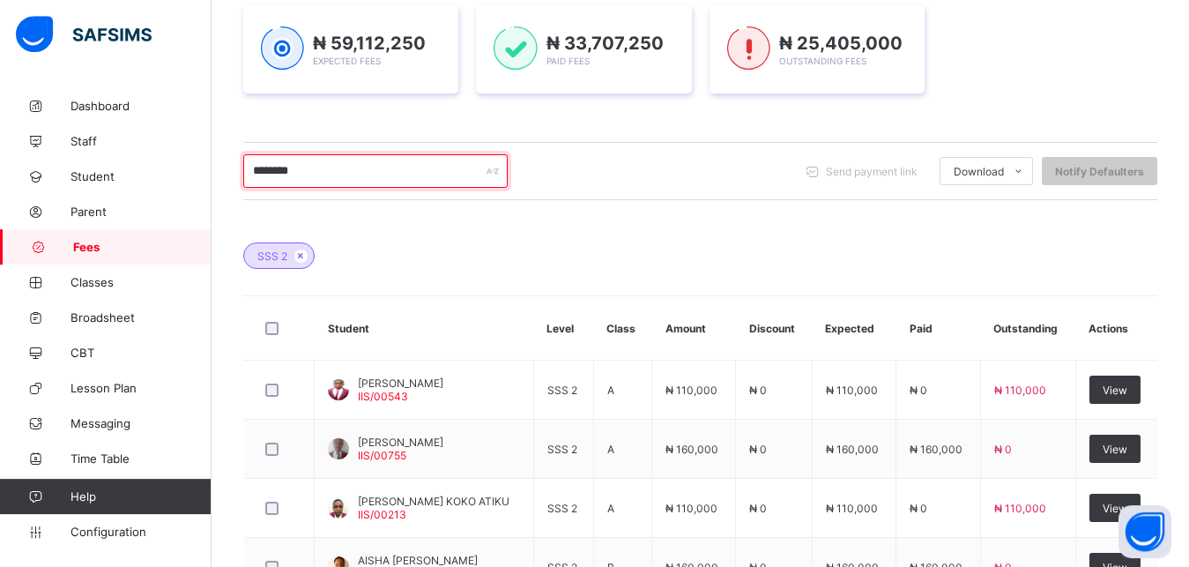
scroll to position [405, 0]
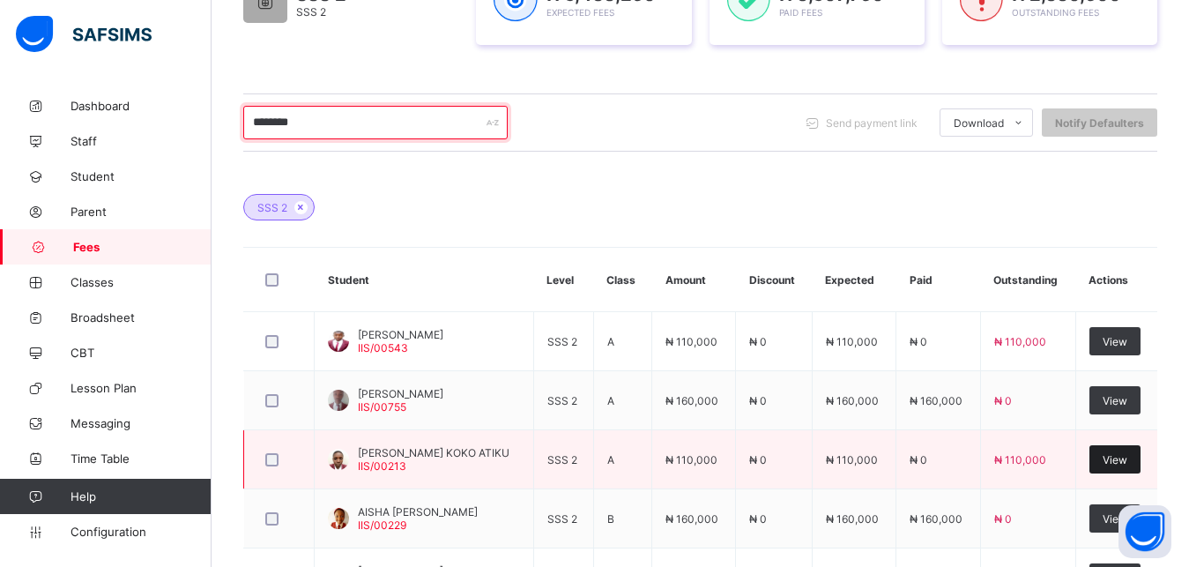
type input "********"
click at [1127, 461] on span "View" at bounding box center [1115, 459] width 25 height 13
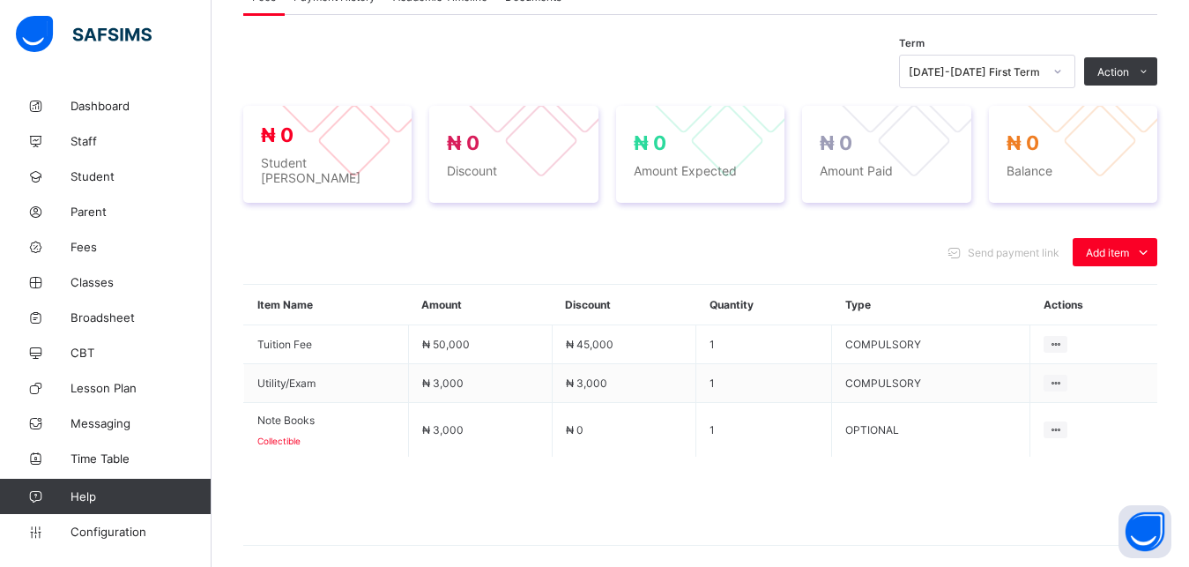
scroll to position [633, 0]
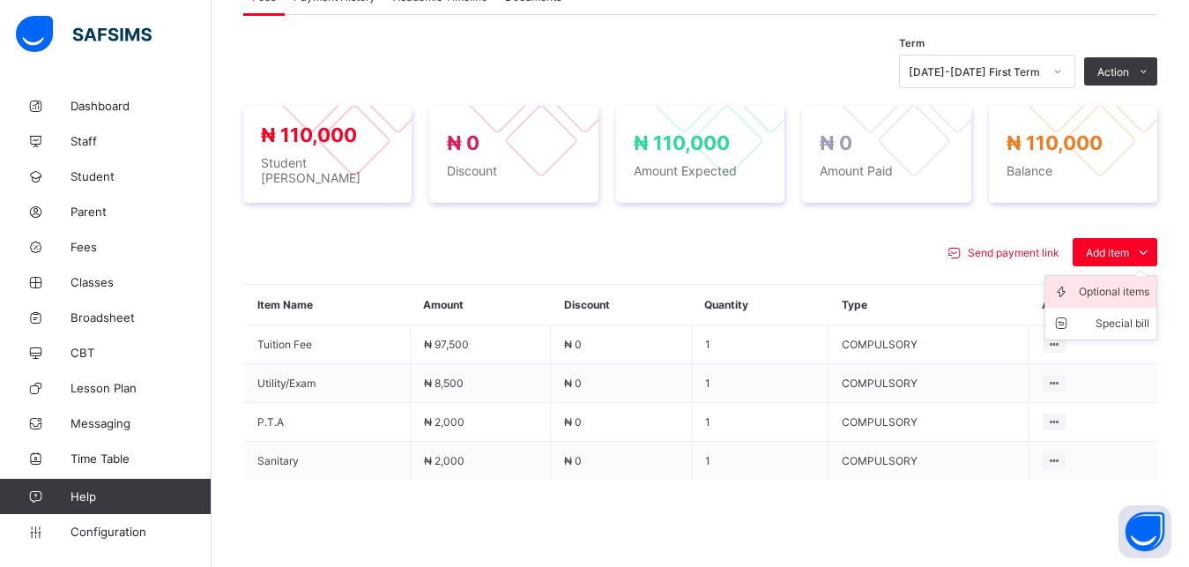
click at [1120, 285] on div "Optional items" at bounding box center [1114, 292] width 71 height 18
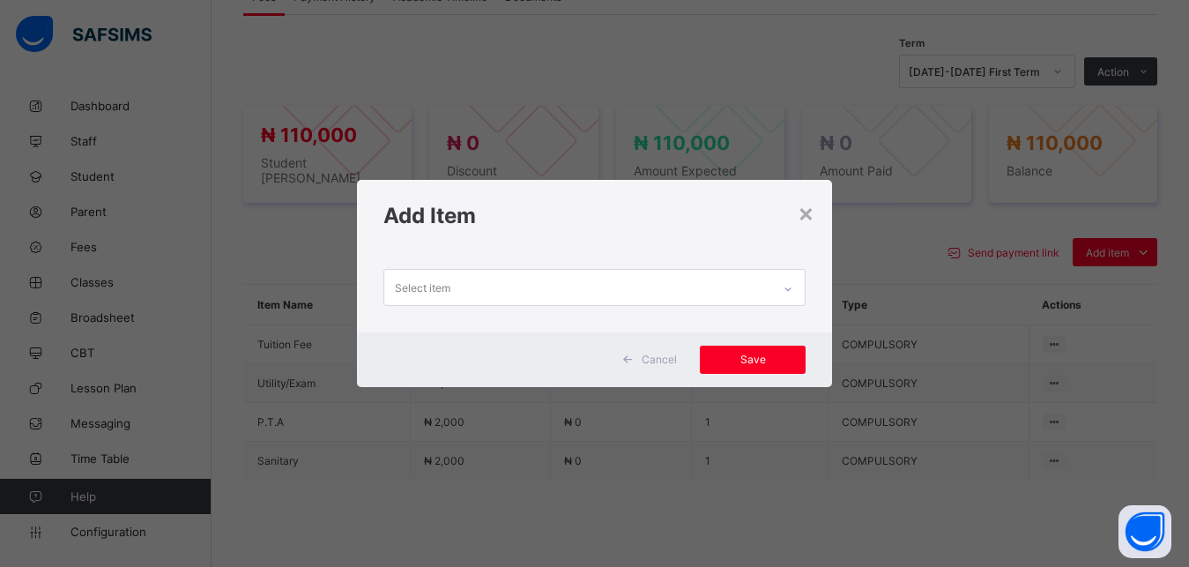
click at [759, 289] on div "Select item" at bounding box center [578, 287] width 388 height 34
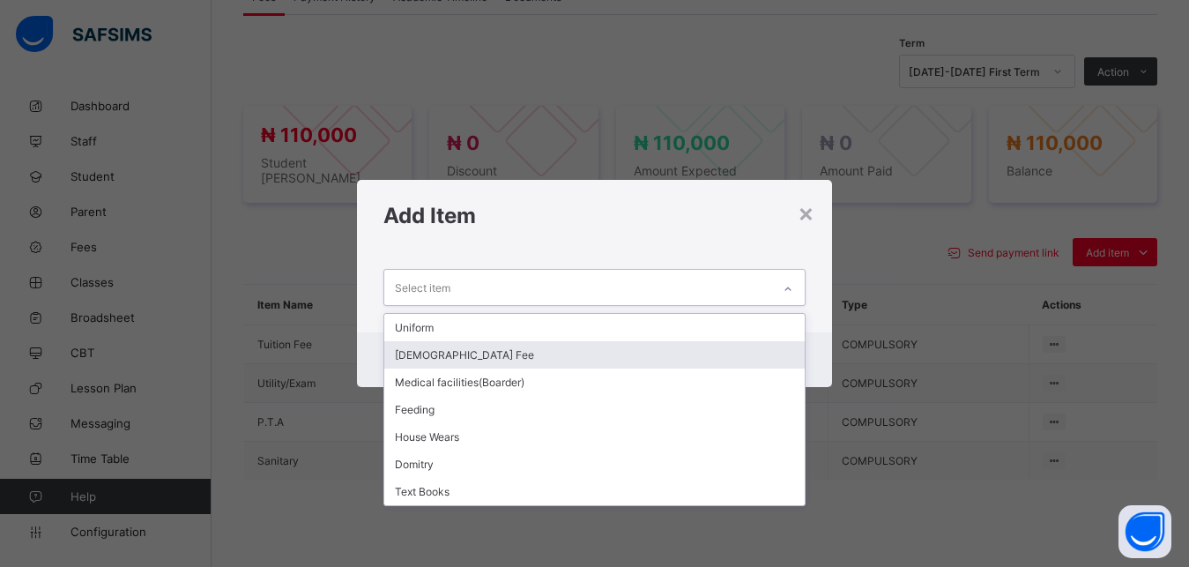
click at [664, 353] on div "[DEMOGRAPHIC_DATA] Fee" at bounding box center [594, 354] width 421 height 27
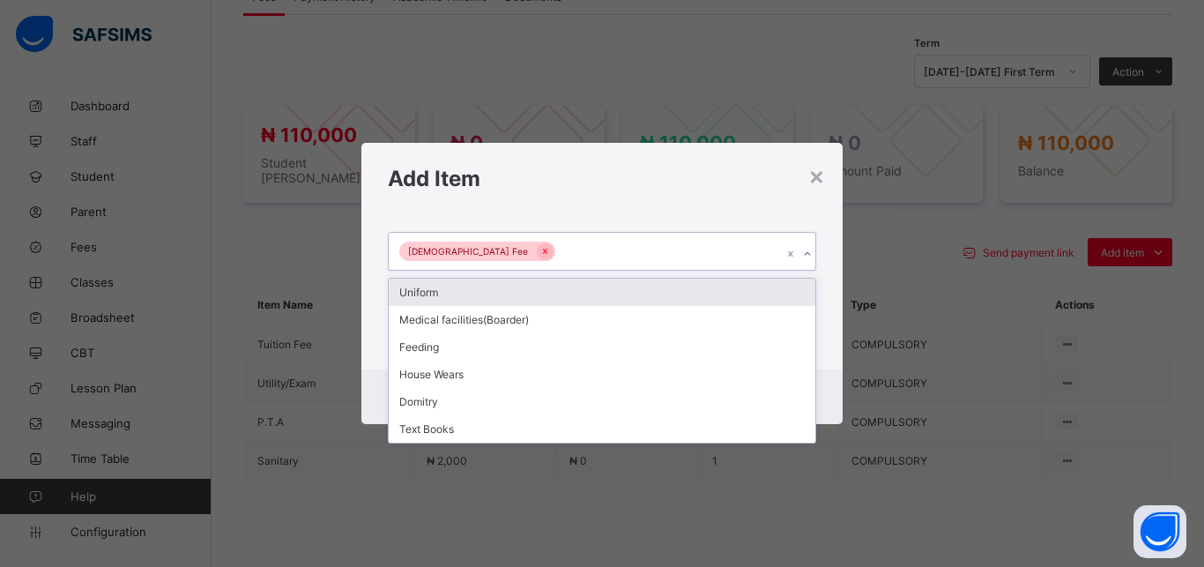
click at [617, 251] on div "[DEMOGRAPHIC_DATA] Fee" at bounding box center [585, 251] width 393 height 37
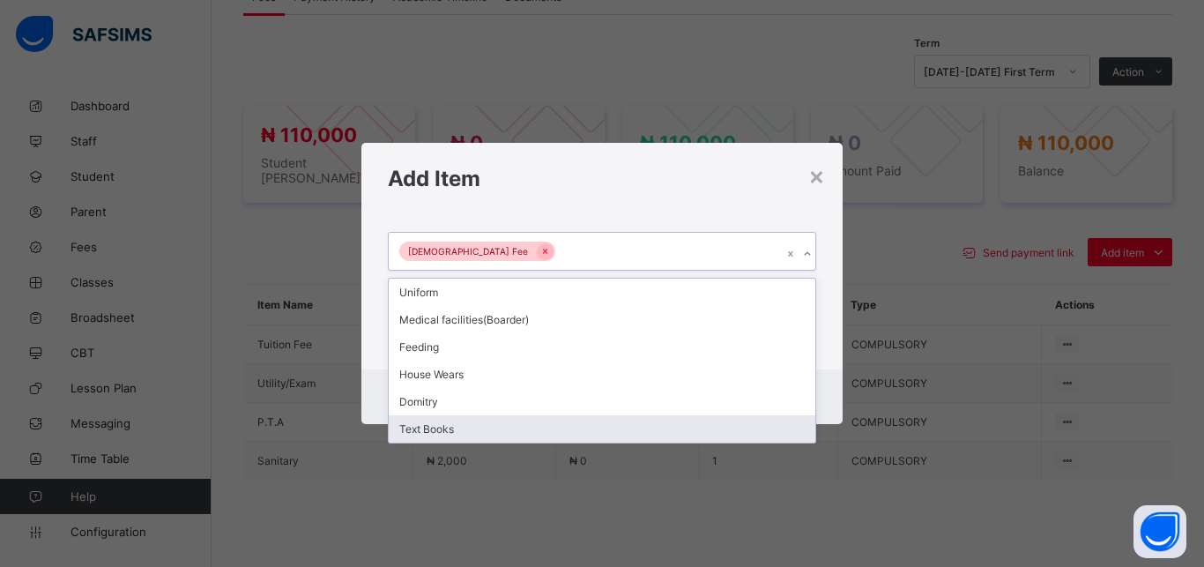
click at [535, 433] on div "Text Books" at bounding box center [602, 428] width 427 height 27
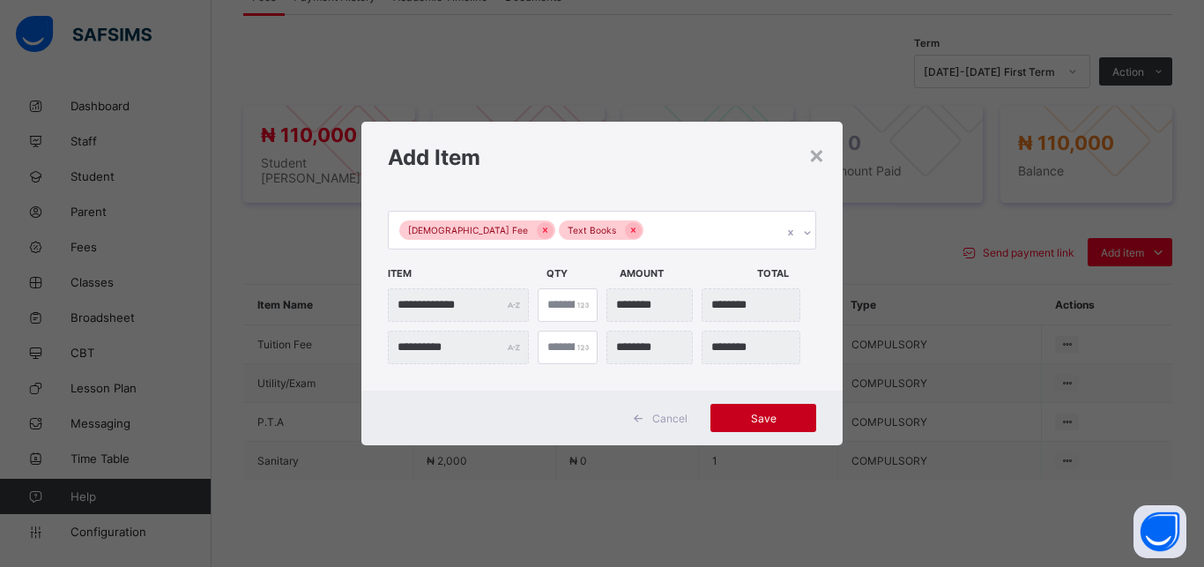
click at [746, 413] on span "Save" at bounding box center [763, 418] width 79 height 13
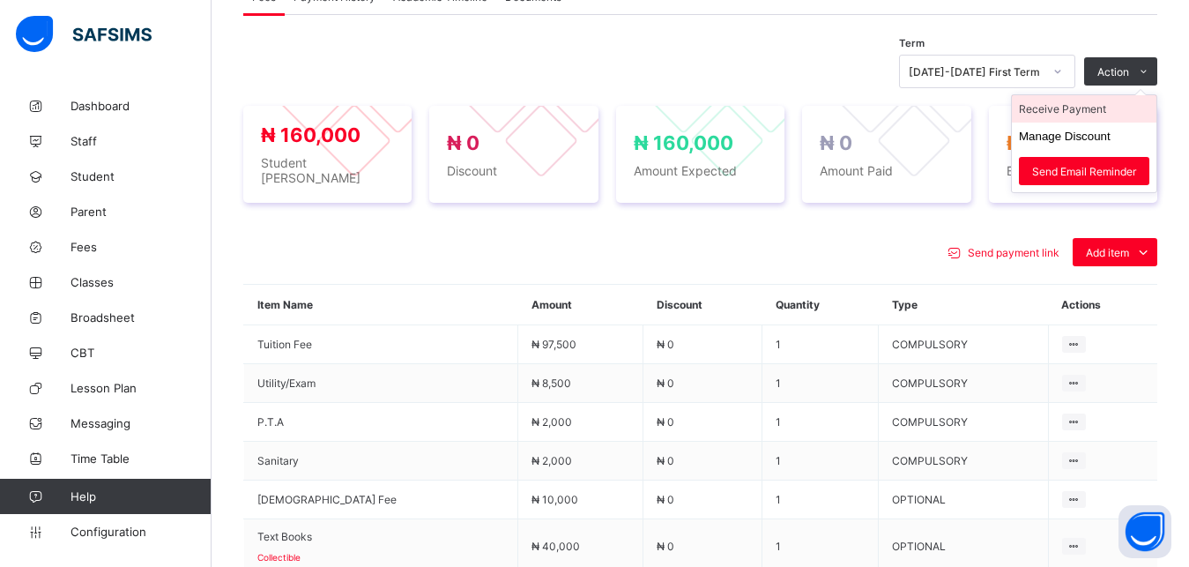
click at [1093, 106] on li "Receive Payment" at bounding box center [1084, 108] width 145 height 27
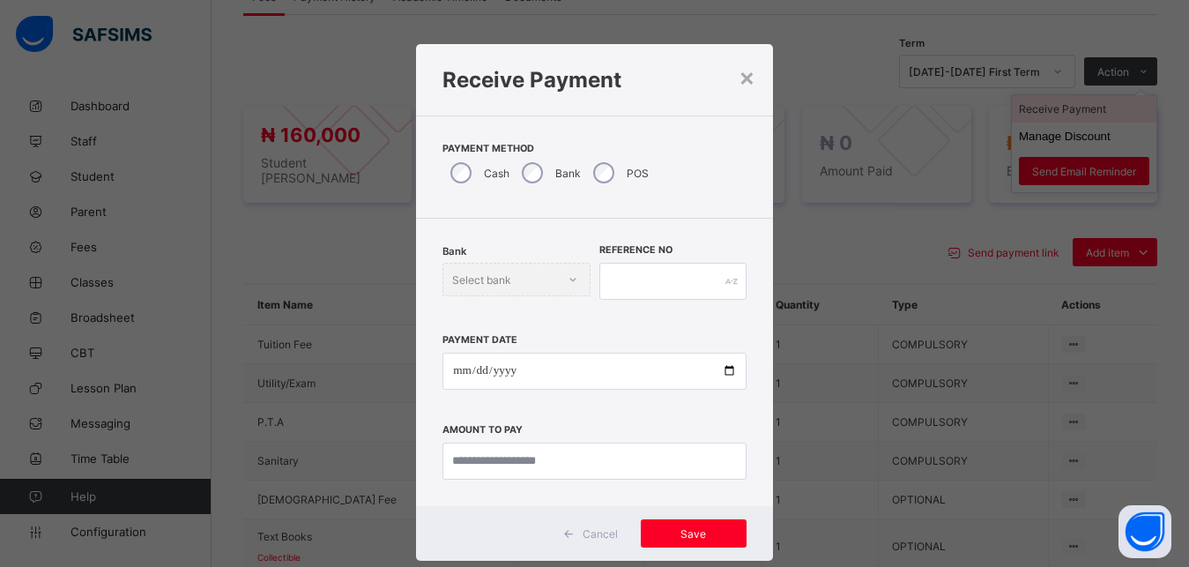
scroll to position [10, 0]
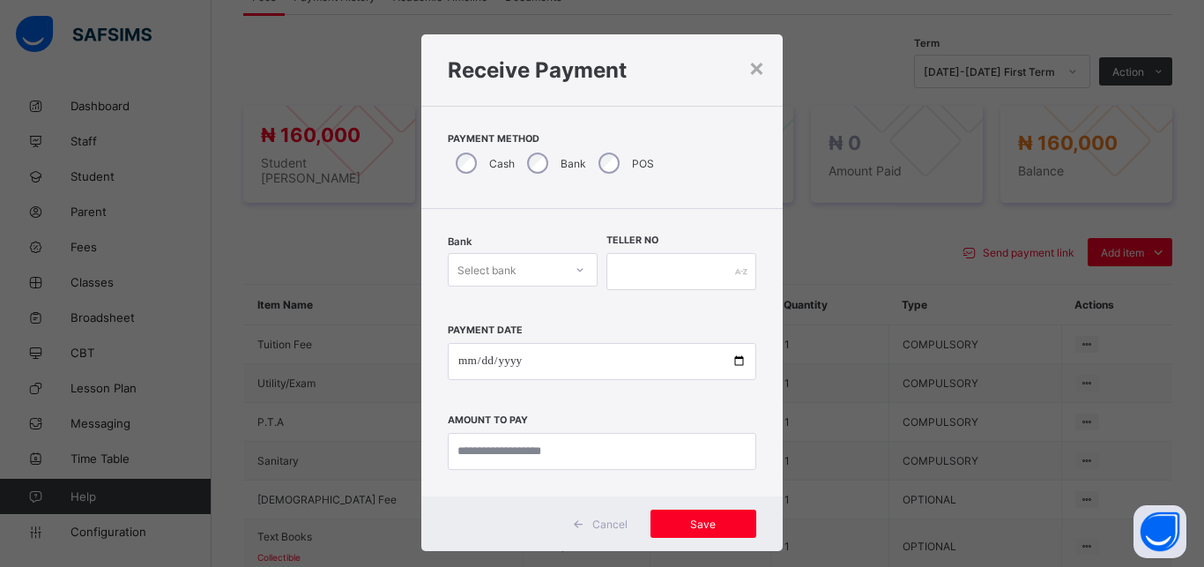
click at [516, 259] on div "Select bank" at bounding box center [506, 269] width 115 height 25
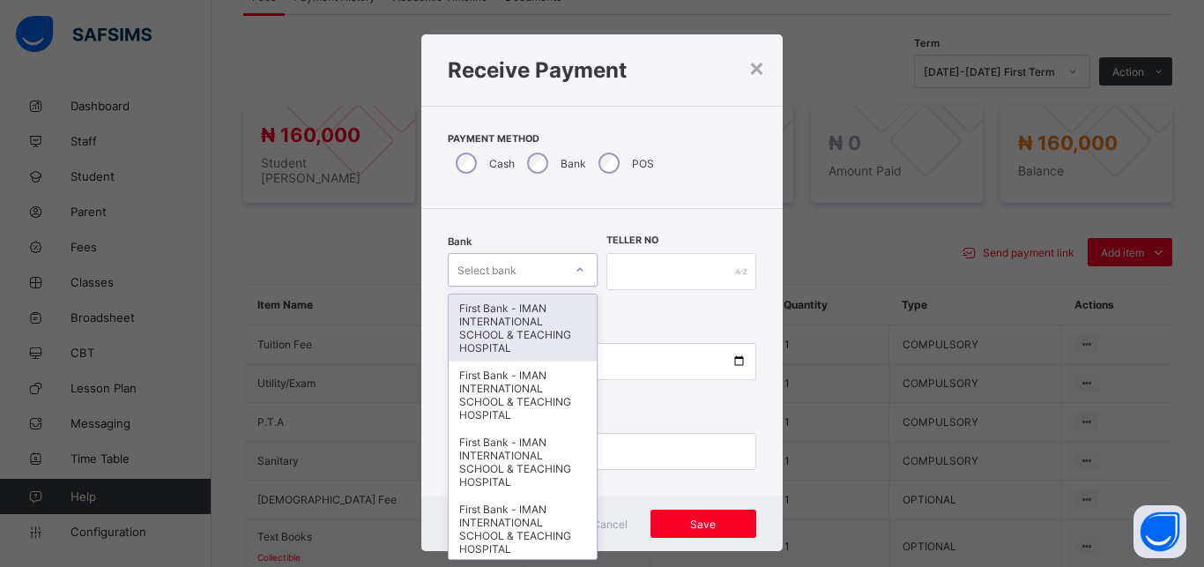
click at [524, 327] on div "First Bank - IMAN INTERNATIONAL SCHOOL & TEACHING HOSPITAL" at bounding box center [523, 327] width 148 height 67
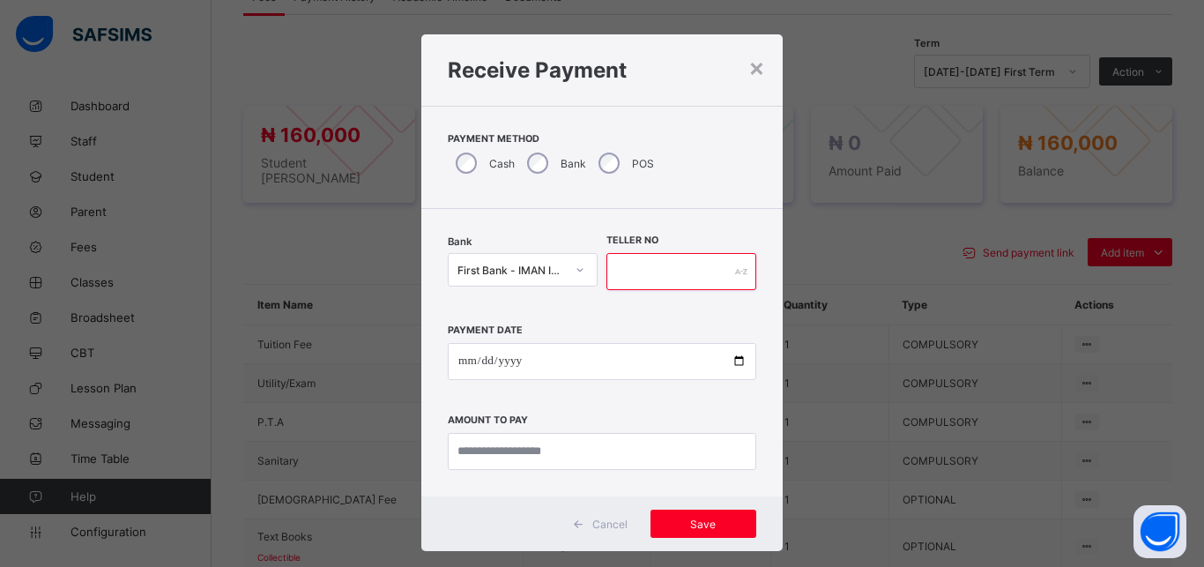
click at [640, 265] on input "text" at bounding box center [681, 271] width 150 height 37
type input "*****"
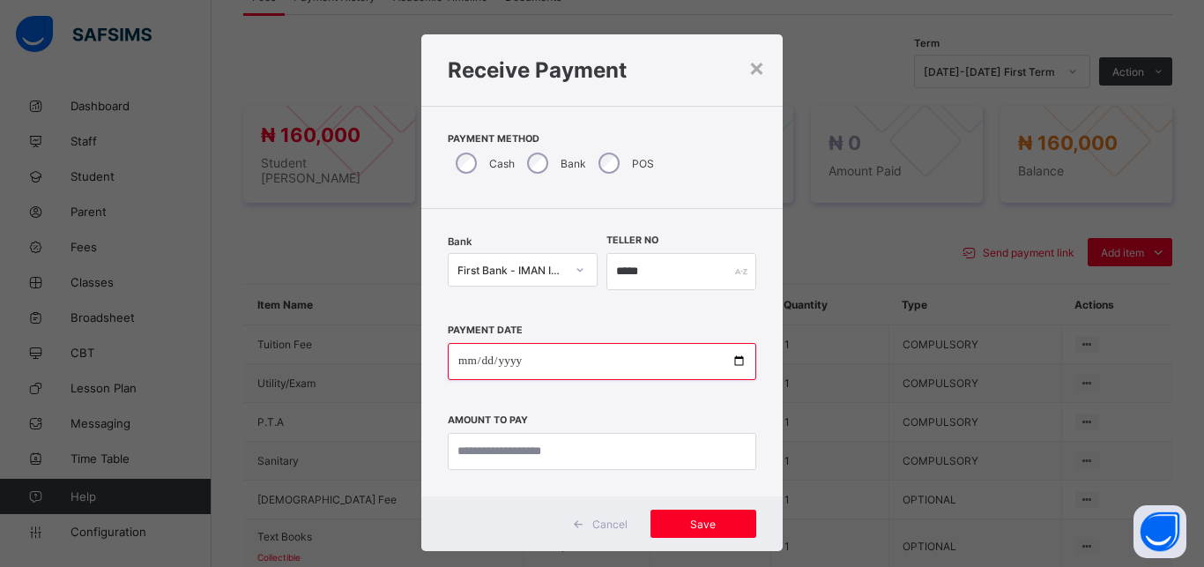
click at [728, 361] on input "date" at bounding box center [602, 361] width 309 height 37
type input "**********"
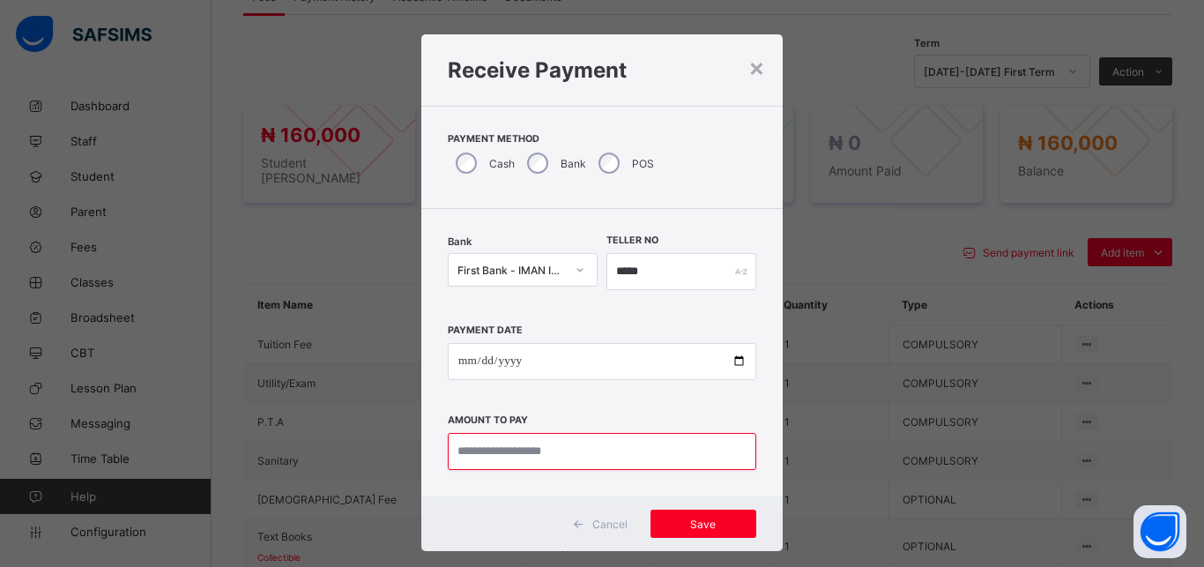
click at [576, 455] on input "currency" at bounding box center [602, 451] width 309 height 37
type input "*********"
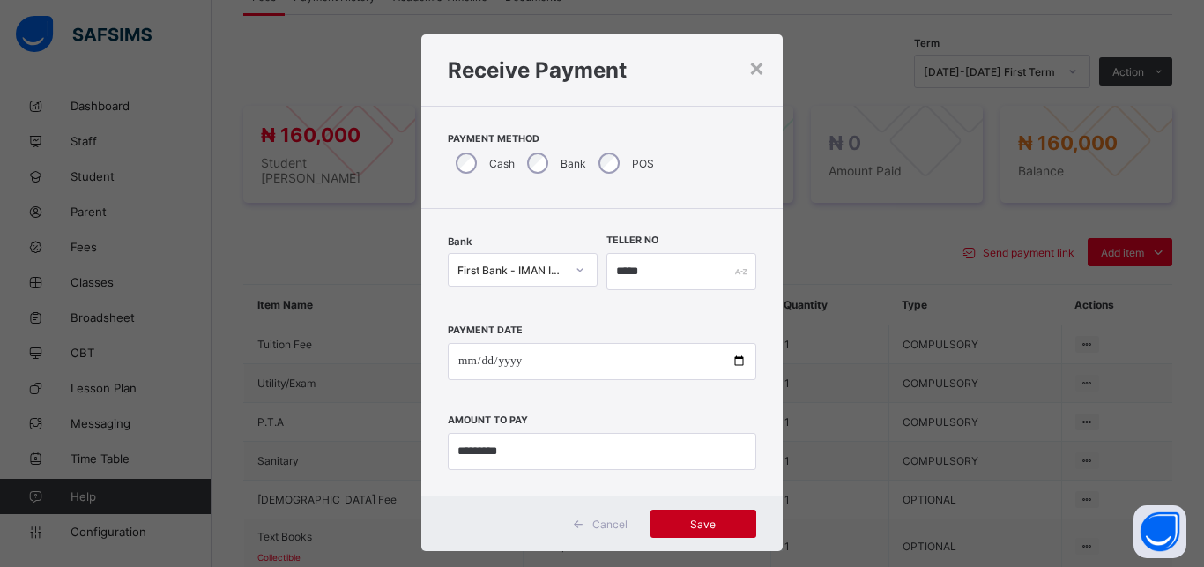
click at [700, 517] on span "Save" at bounding box center [703, 523] width 79 height 13
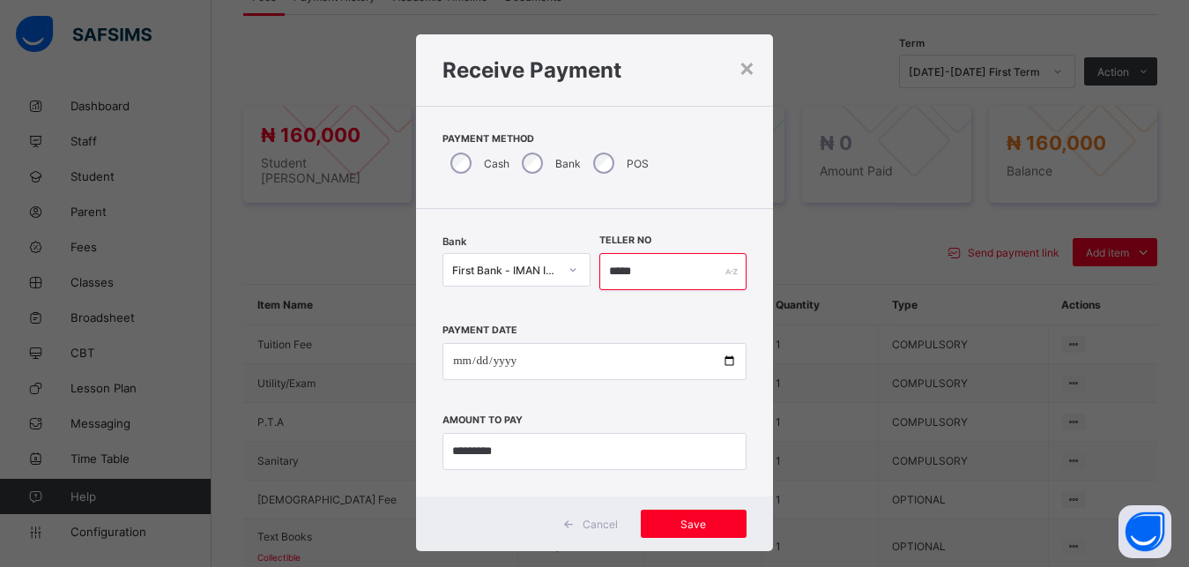
click at [645, 270] on input "*****" at bounding box center [672, 271] width 147 height 37
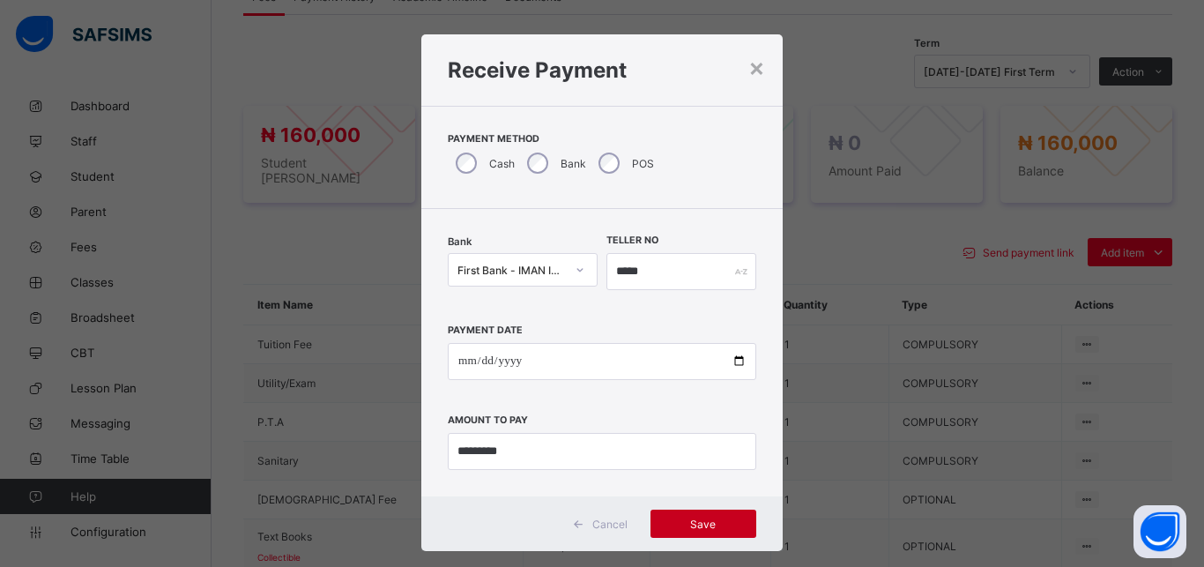
click at [709, 522] on span "Save" at bounding box center [703, 523] width 79 height 13
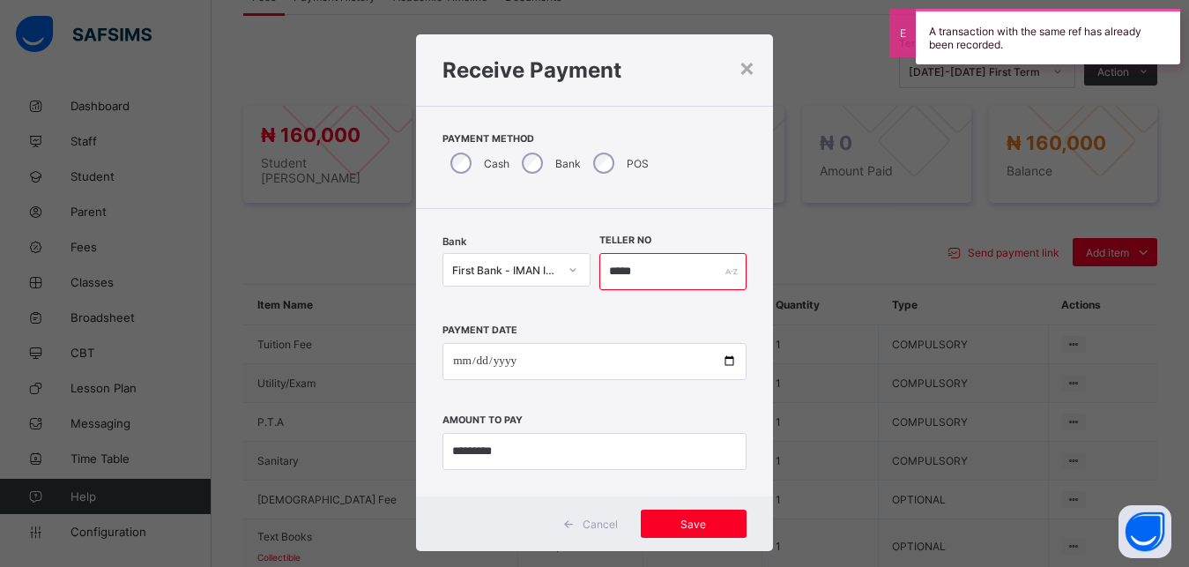
click at [664, 271] on input "*****" at bounding box center [672, 271] width 147 height 37
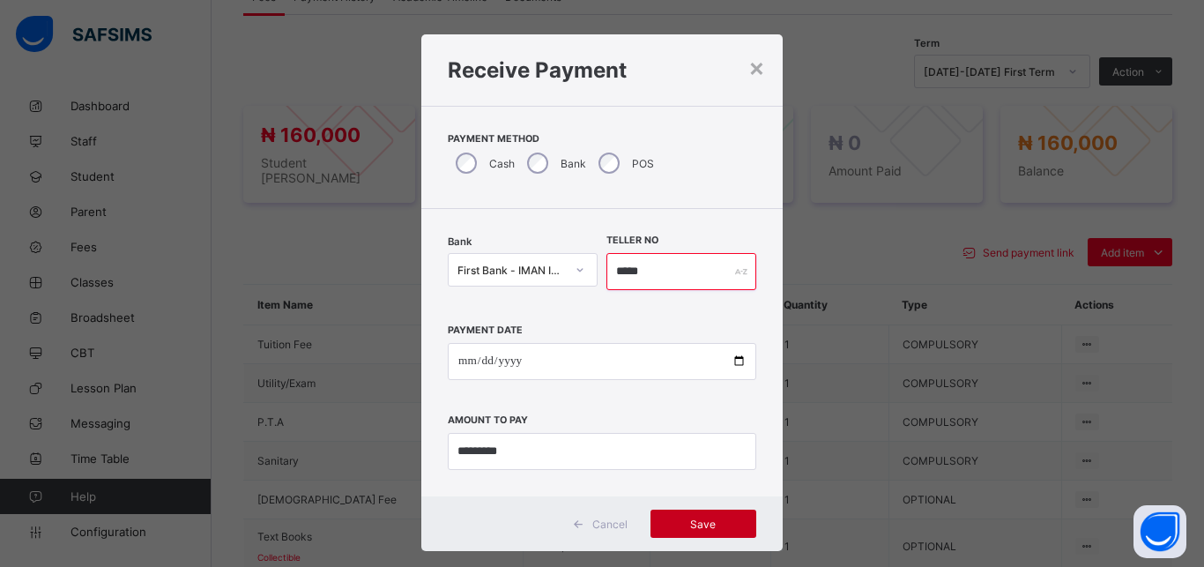
type input "*****"
click at [707, 517] on div "Save" at bounding box center [704, 523] width 106 height 28
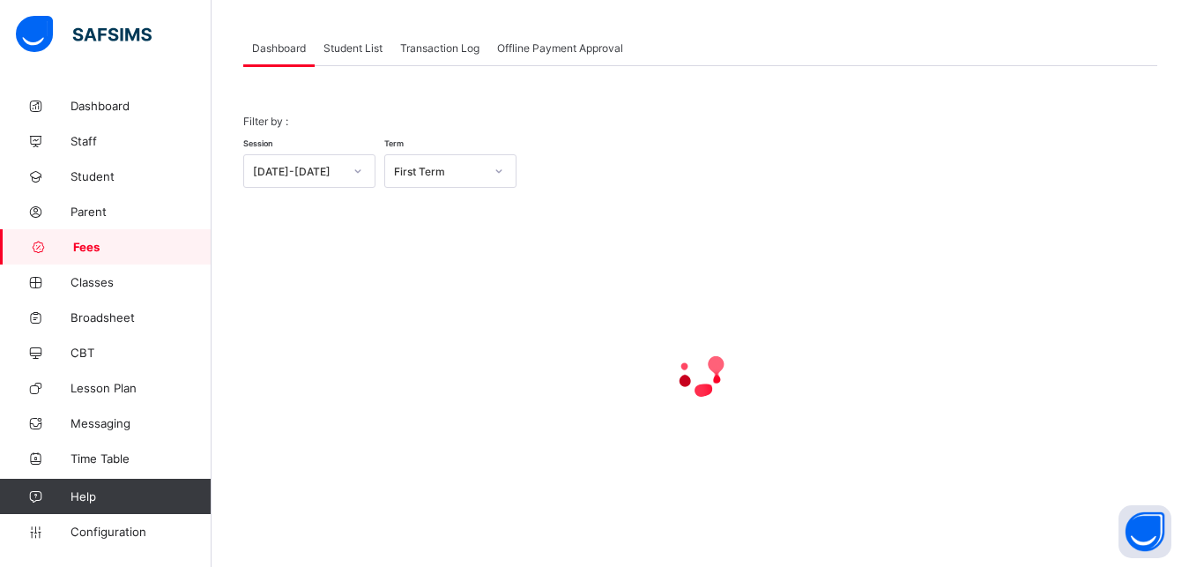
scroll to position [138, 0]
click at [351, 54] on span "Student List" at bounding box center [353, 47] width 59 height 13
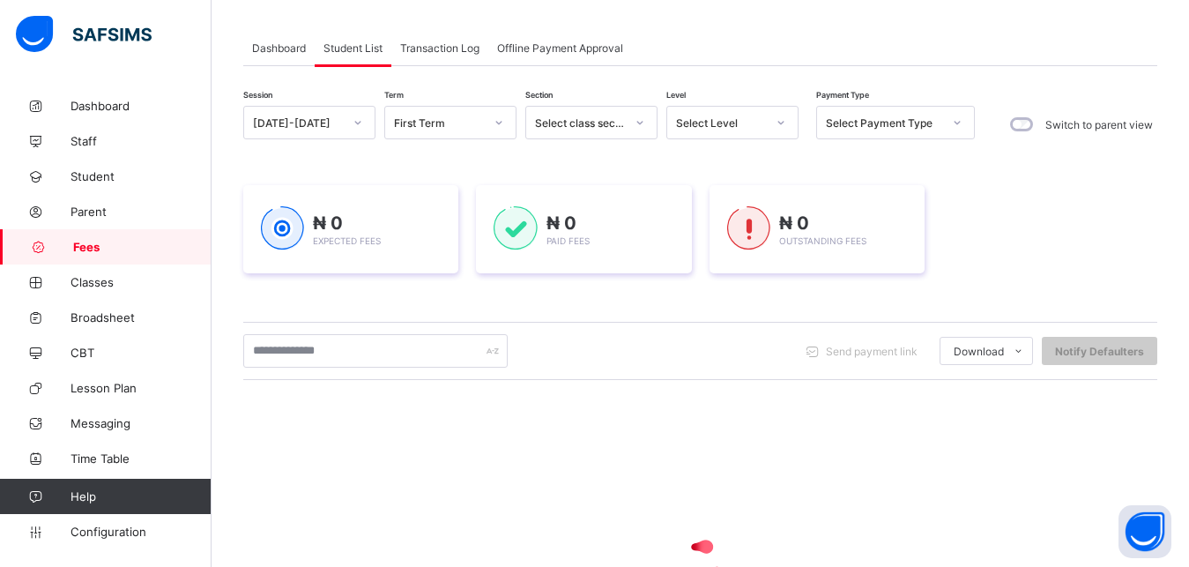
click at [728, 124] on div "Select Level" at bounding box center [721, 122] width 90 height 13
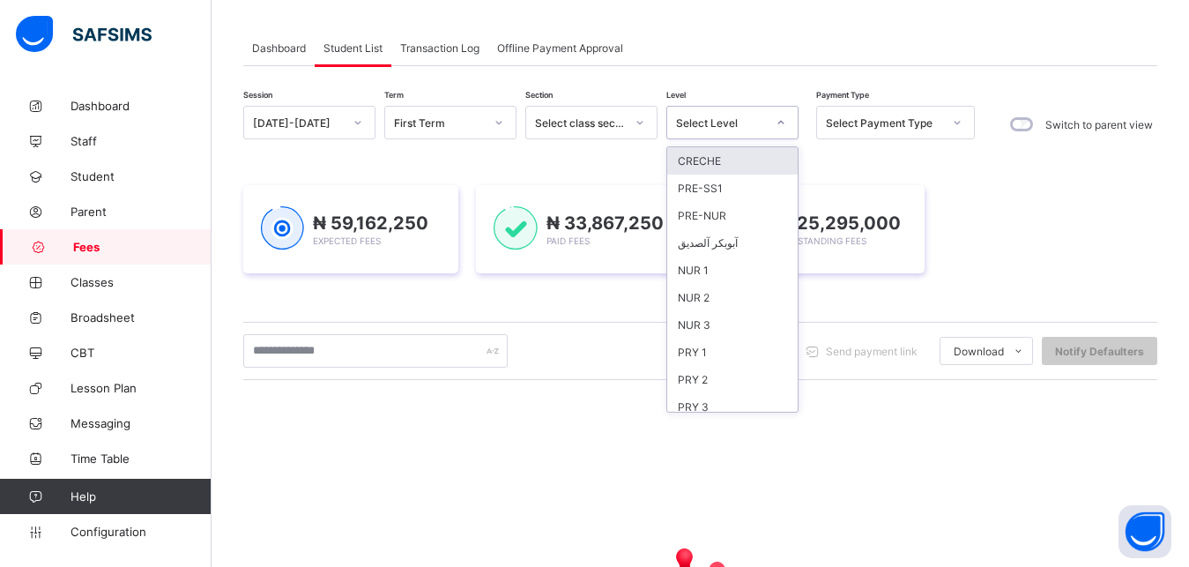
scroll to position [227, 0]
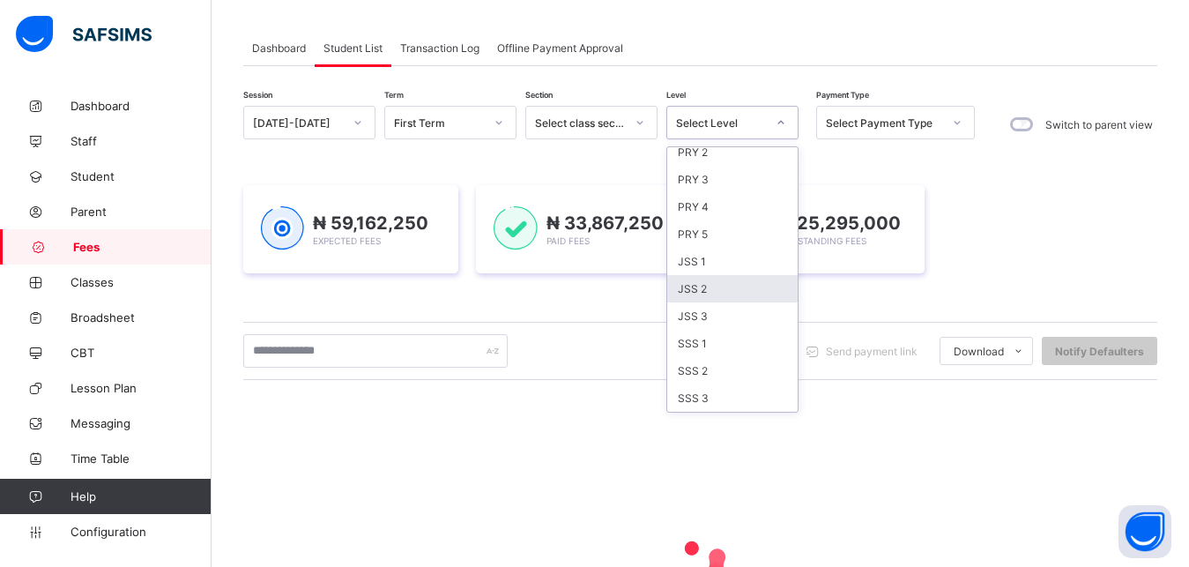
click at [728, 289] on div "JSS 2" at bounding box center [732, 288] width 130 height 27
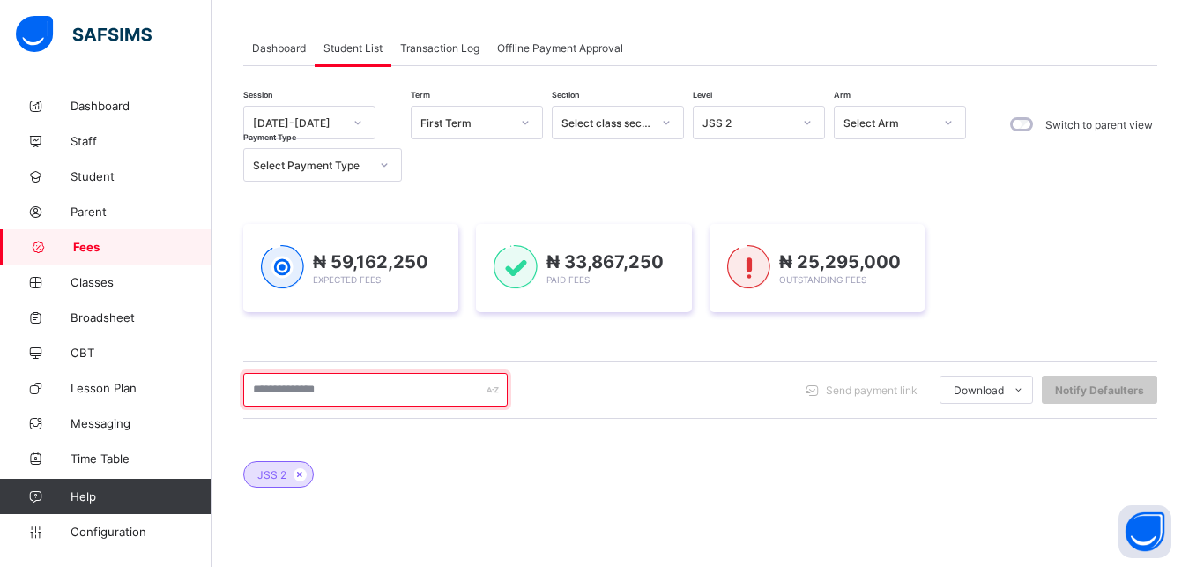
click at [425, 399] on input "text" at bounding box center [375, 389] width 264 height 33
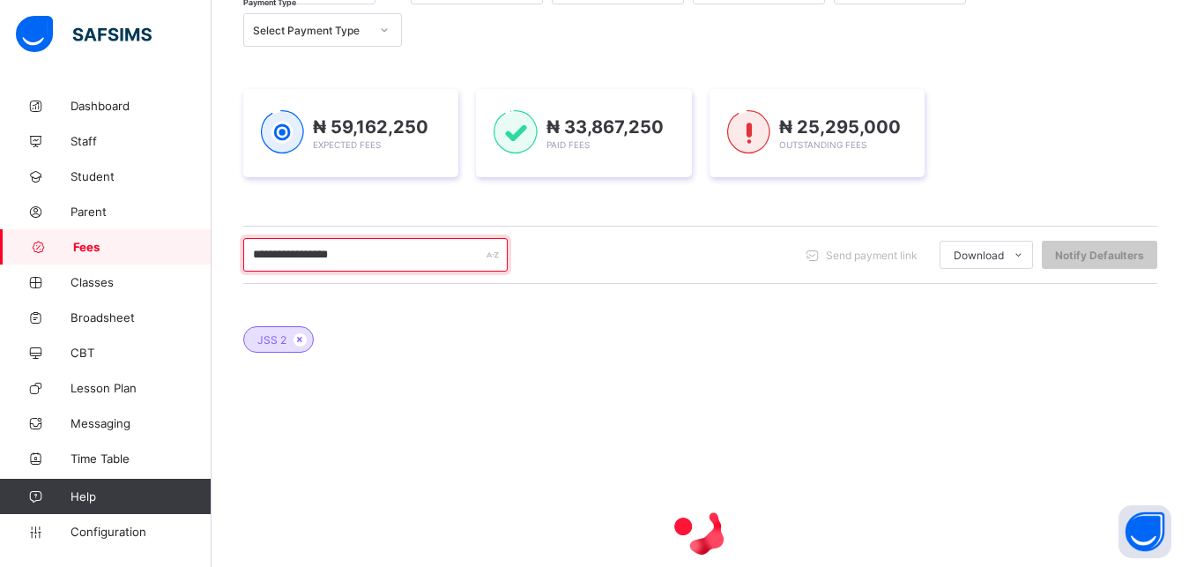
scroll to position [317, 0]
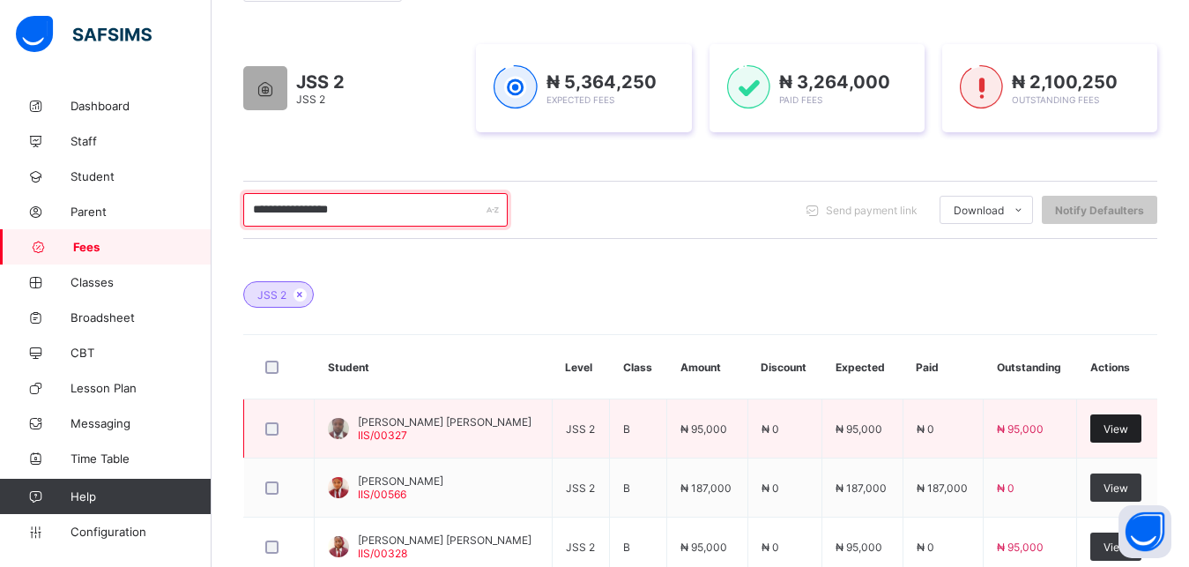
type input "**********"
click at [1128, 428] on span "View" at bounding box center [1116, 428] width 25 height 13
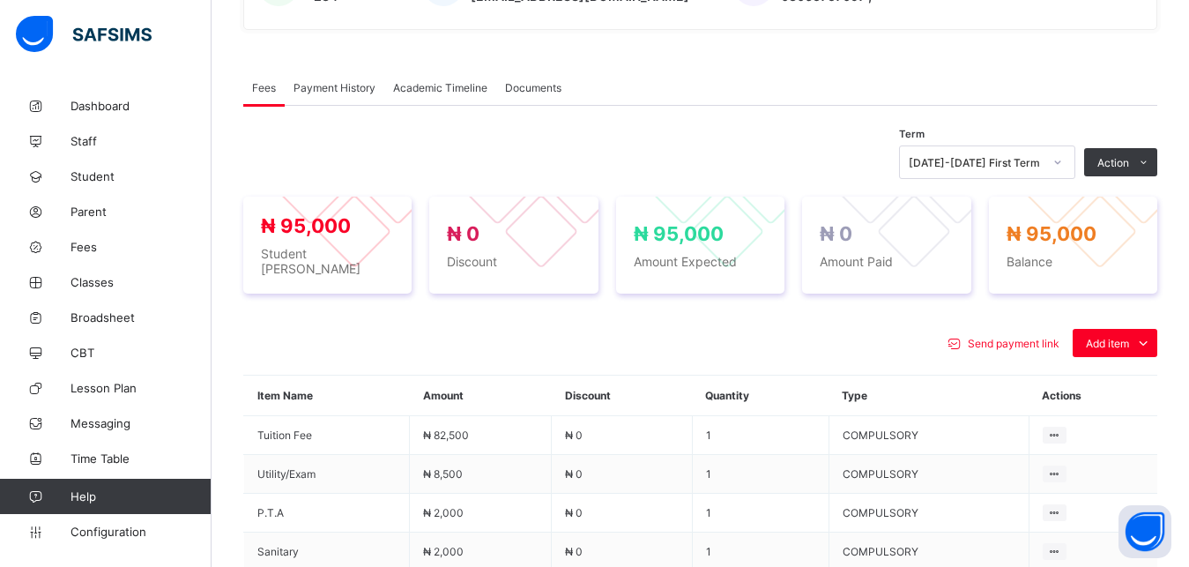
scroll to position [587, 0]
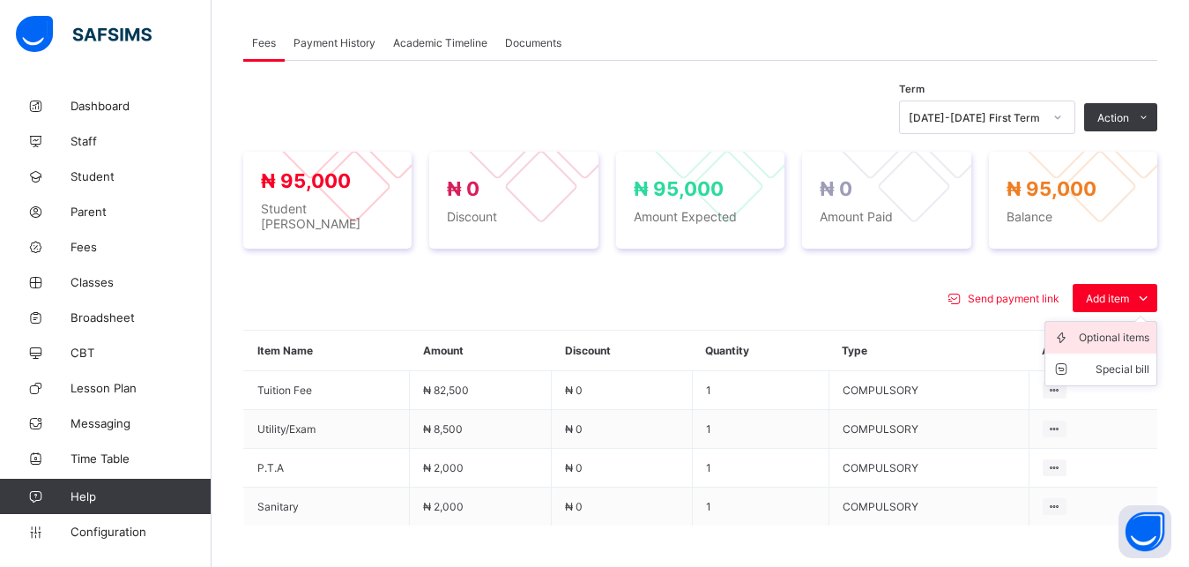
click at [1125, 329] on div "Optional items" at bounding box center [1114, 338] width 71 height 18
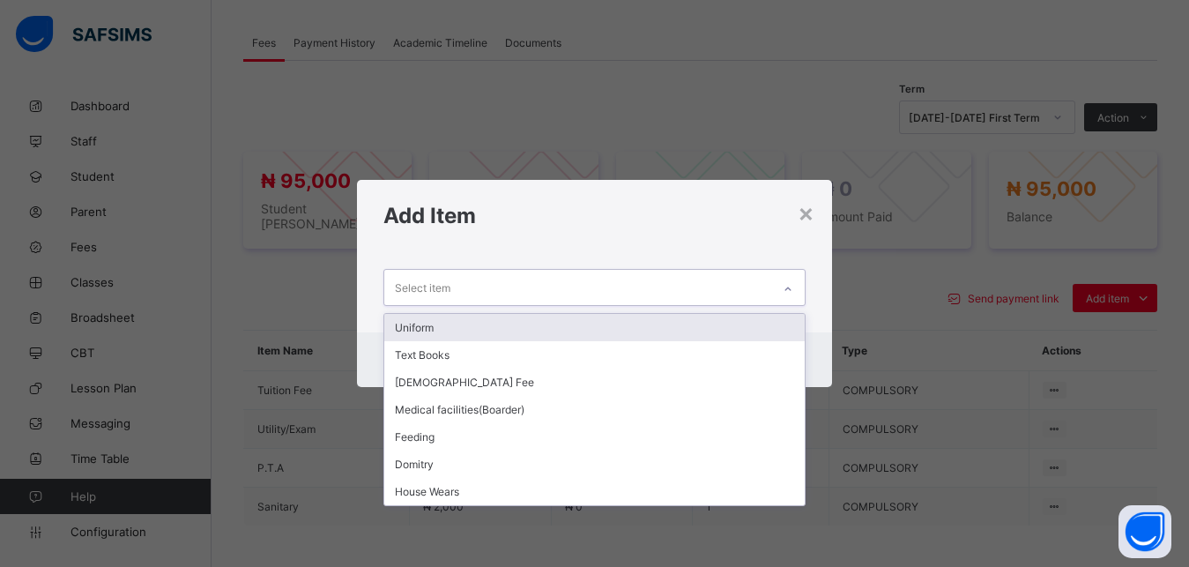
click at [772, 293] on div "Select item" at bounding box center [578, 287] width 388 height 34
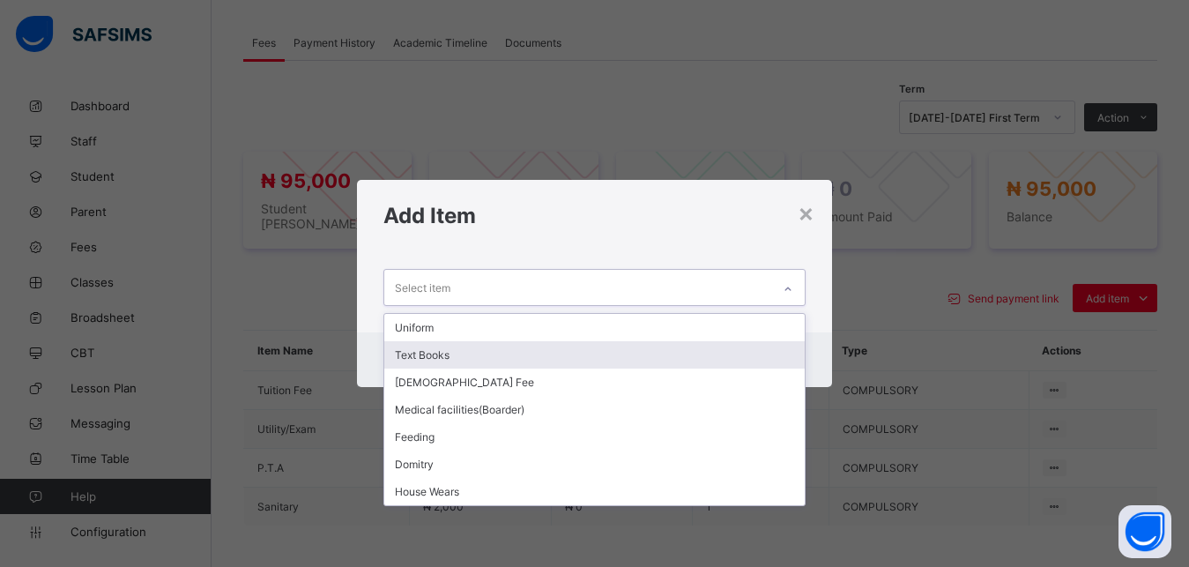
click at [687, 357] on div "Text Books" at bounding box center [594, 354] width 421 height 27
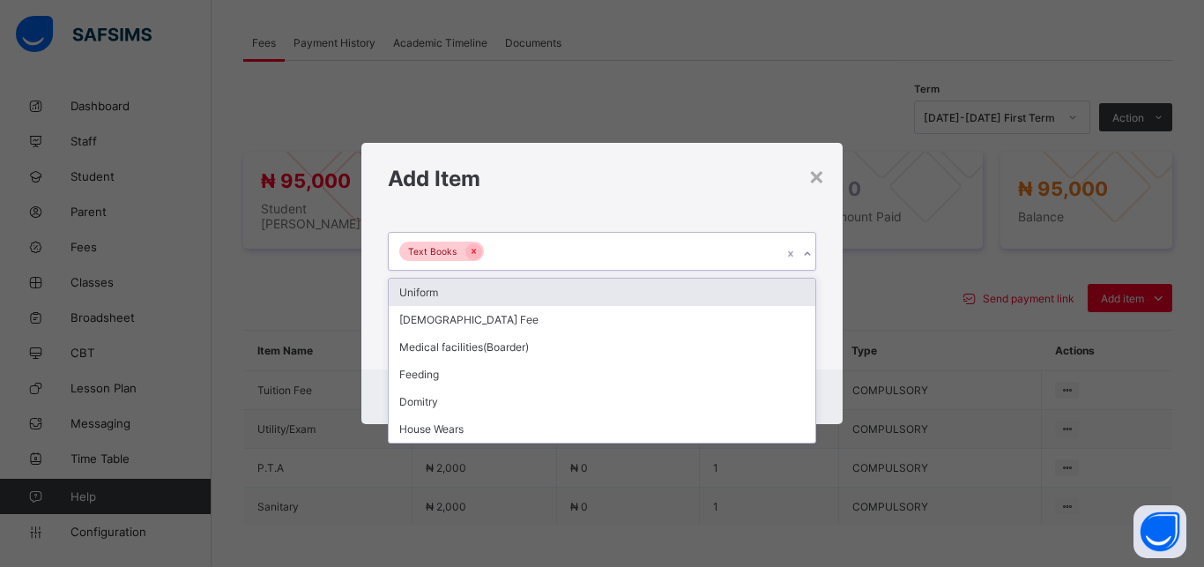
click at [653, 249] on div "Text Books" at bounding box center [585, 251] width 393 height 37
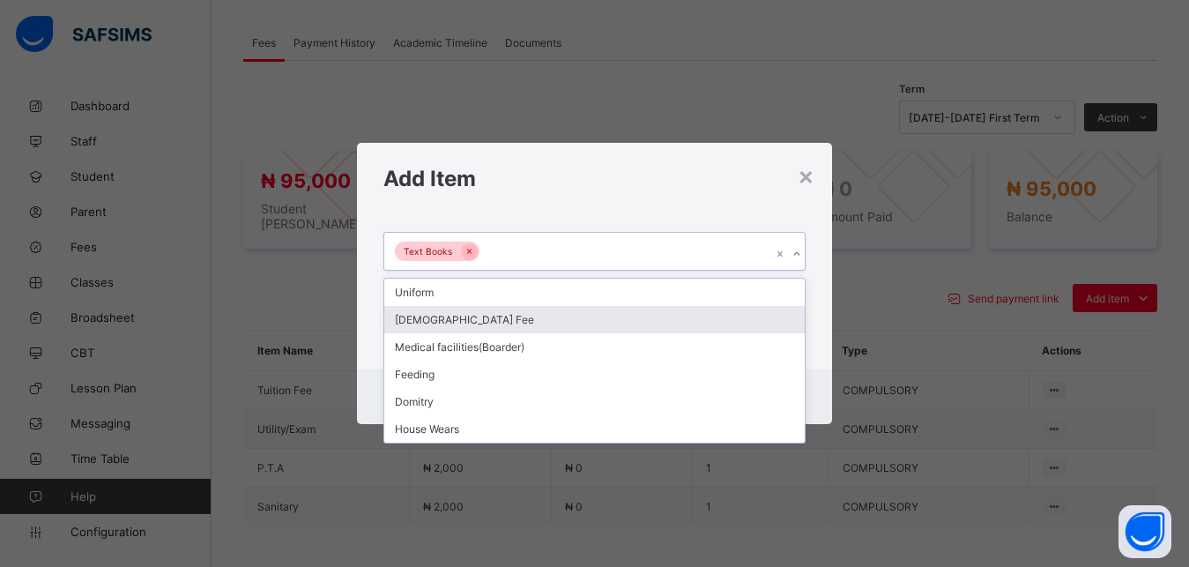
click at [609, 318] on div "[DEMOGRAPHIC_DATA] Fee" at bounding box center [594, 319] width 421 height 27
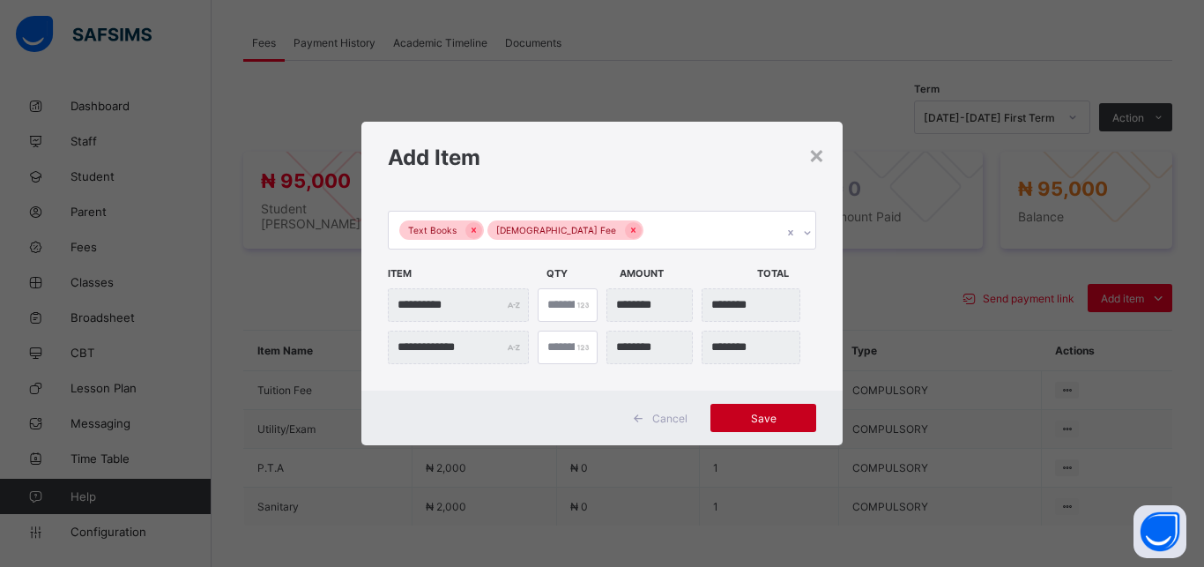
click at [755, 420] on span "Save" at bounding box center [763, 418] width 79 height 13
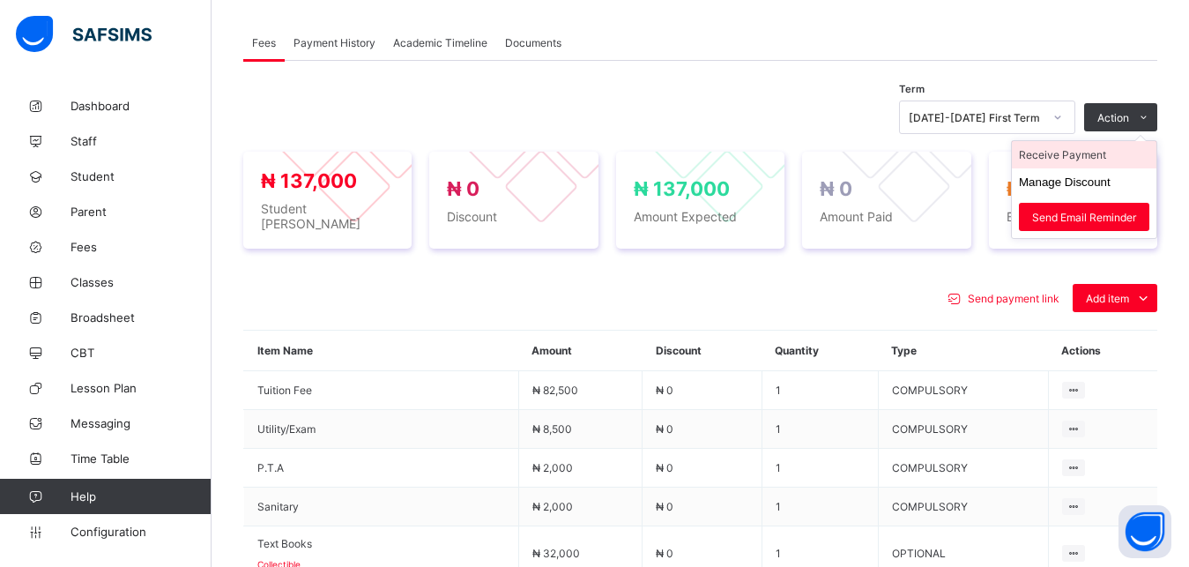
click at [1116, 162] on li "Receive Payment" at bounding box center [1084, 154] width 145 height 27
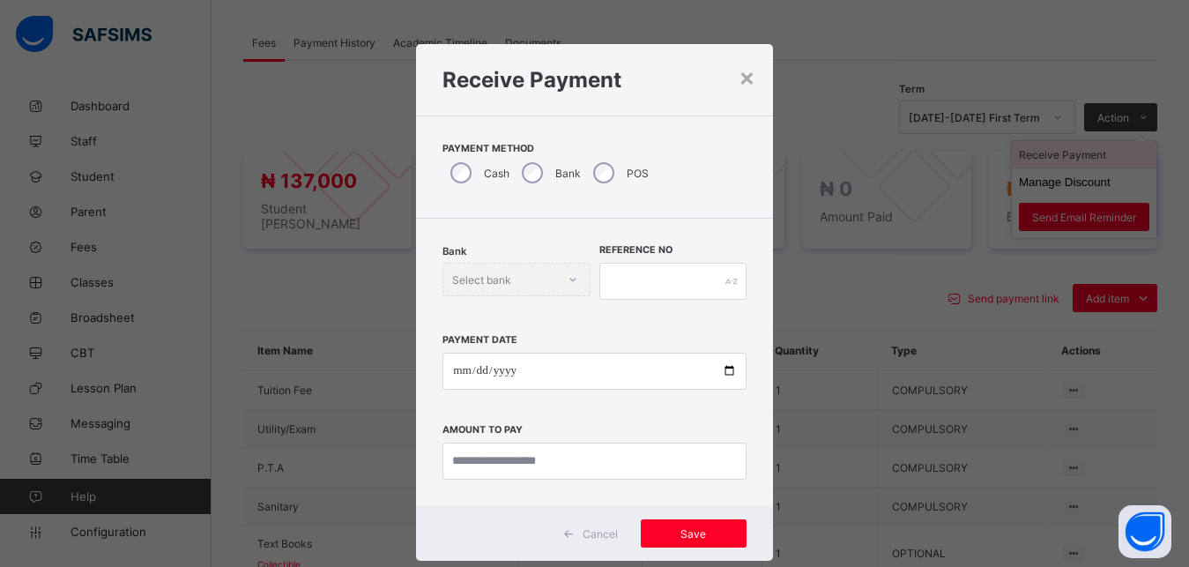
scroll to position [10, 0]
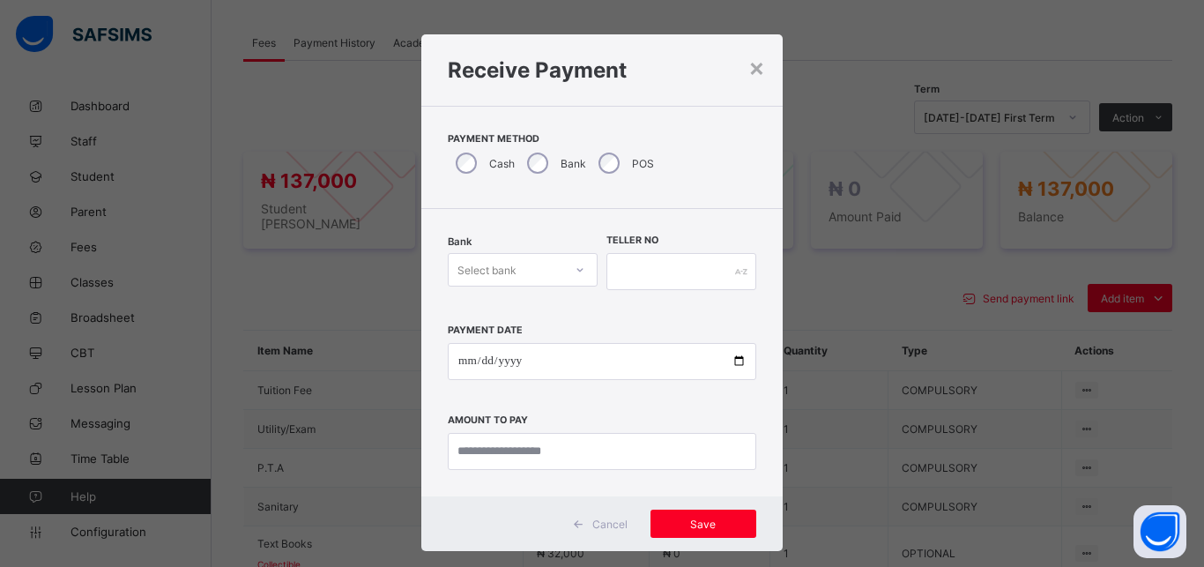
click at [519, 283] on div "Select bank" at bounding box center [523, 269] width 150 height 33
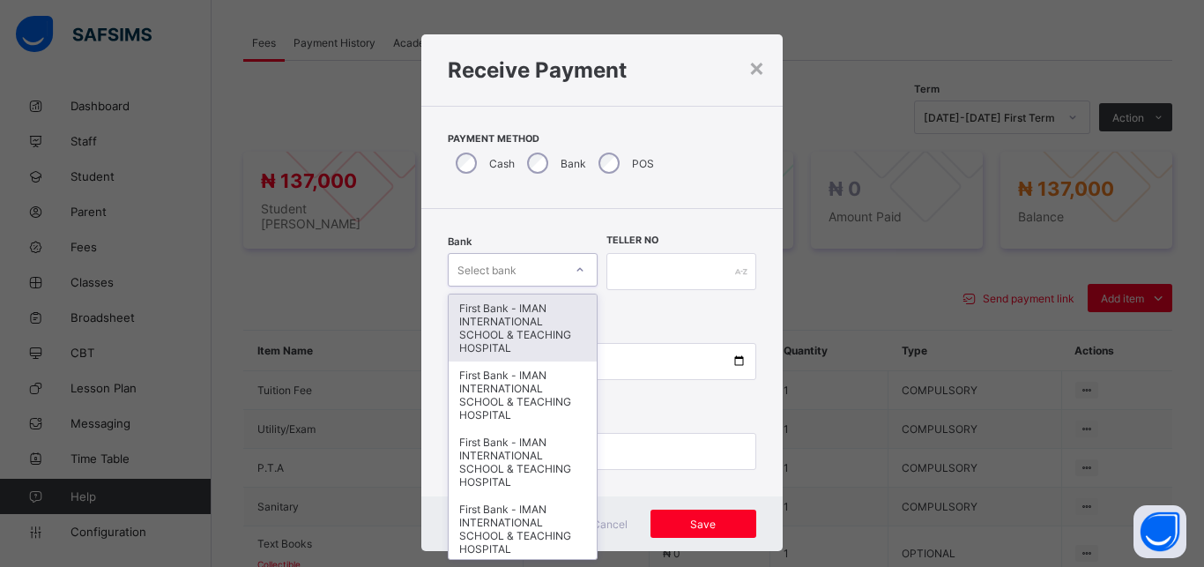
click at [518, 306] on div "First Bank - IMAN INTERNATIONAL SCHOOL & TEACHING HOSPITAL" at bounding box center [523, 327] width 148 height 67
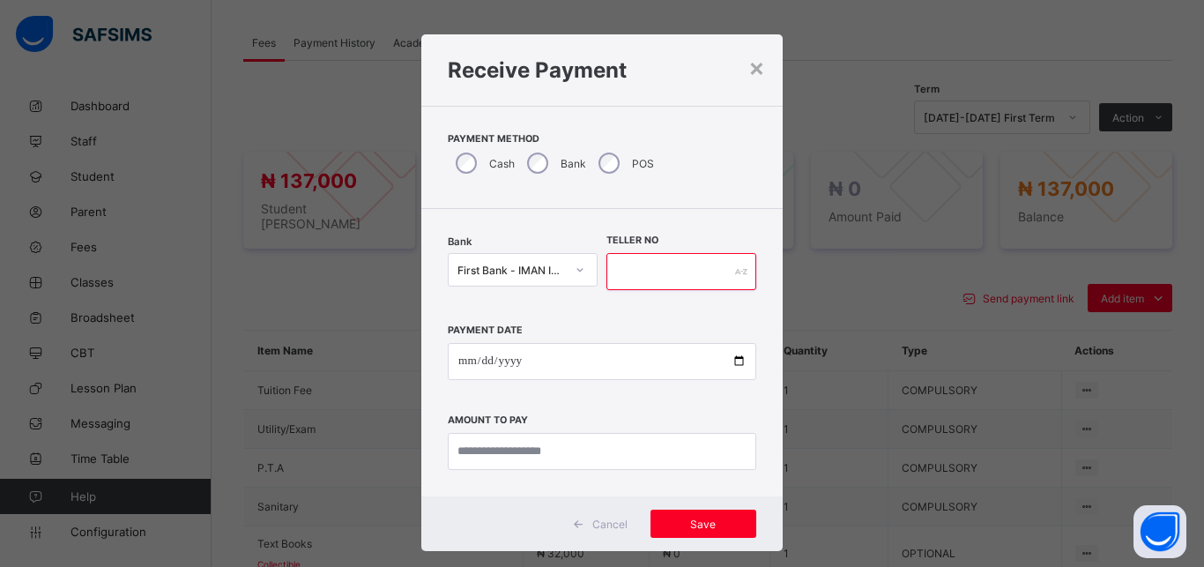
click at [621, 270] on input "text" at bounding box center [681, 271] width 150 height 37
type input "*****"
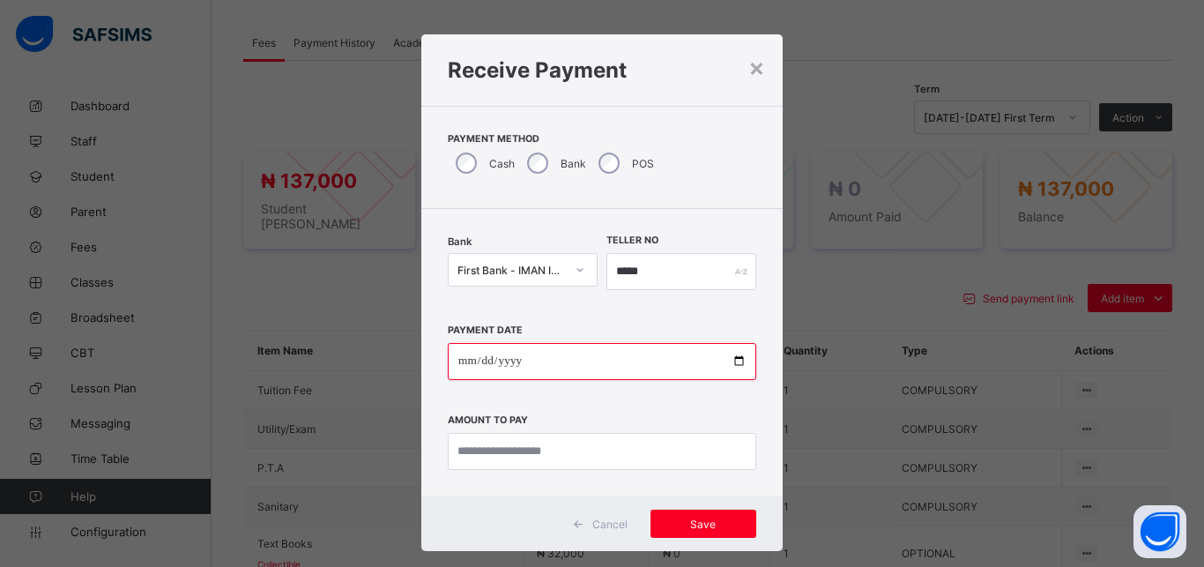
click at [728, 364] on input "date" at bounding box center [602, 361] width 309 height 37
type input "**********"
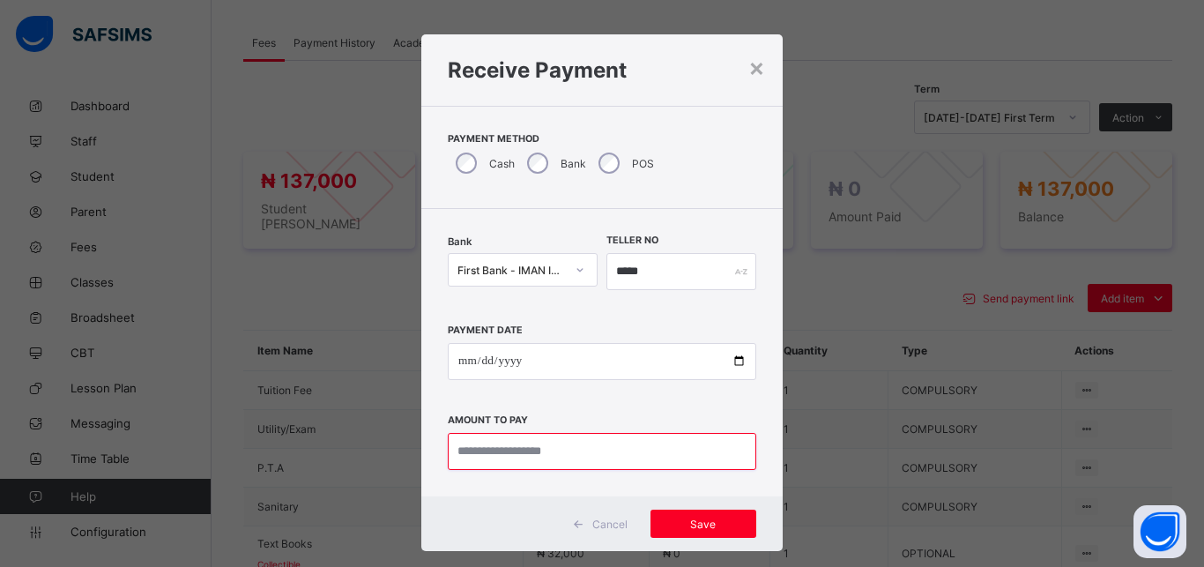
click at [550, 459] on input "currency" at bounding box center [602, 451] width 309 height 37
type input "*********"
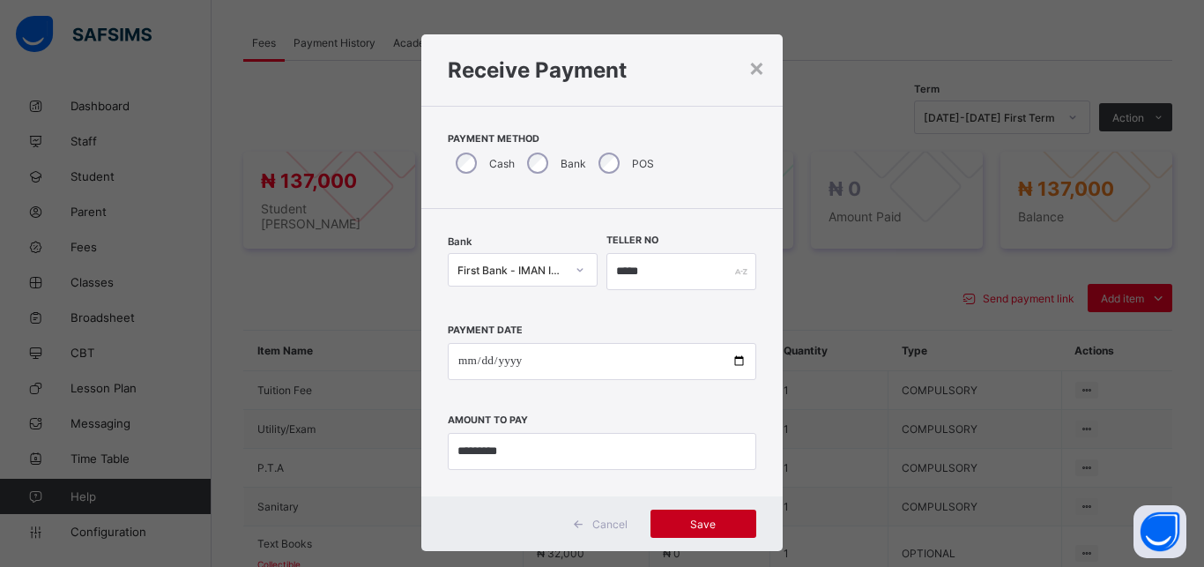
click at [688, 526] on span "Save" at bounding box center [703, 523] width 79 height 13
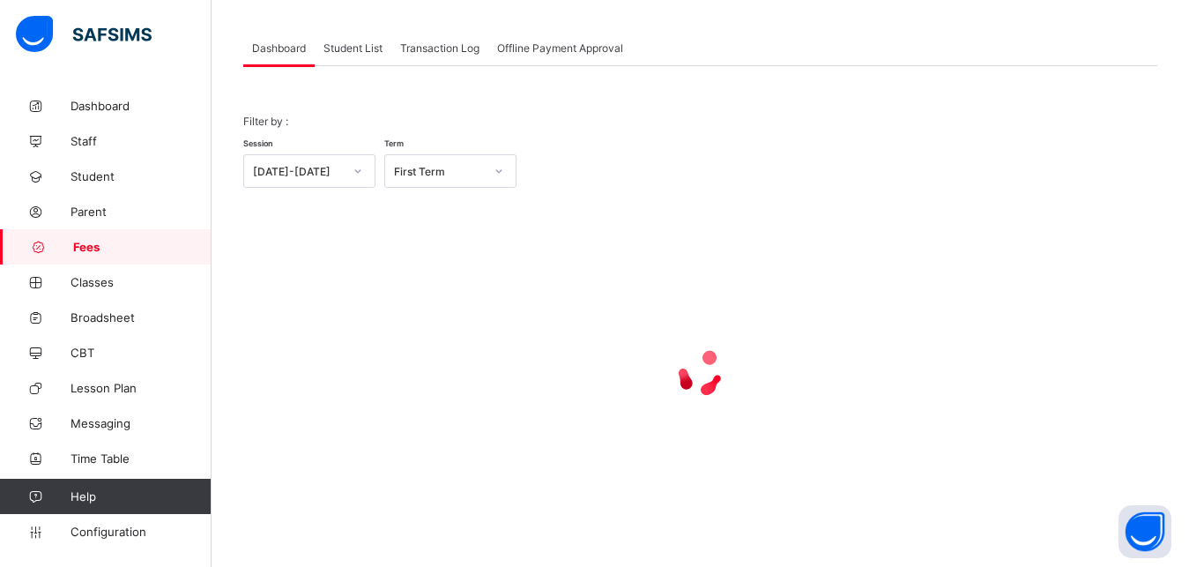
scroll to position [138, 0]
